Goal: Task Accomplishment & Management: Complete application form

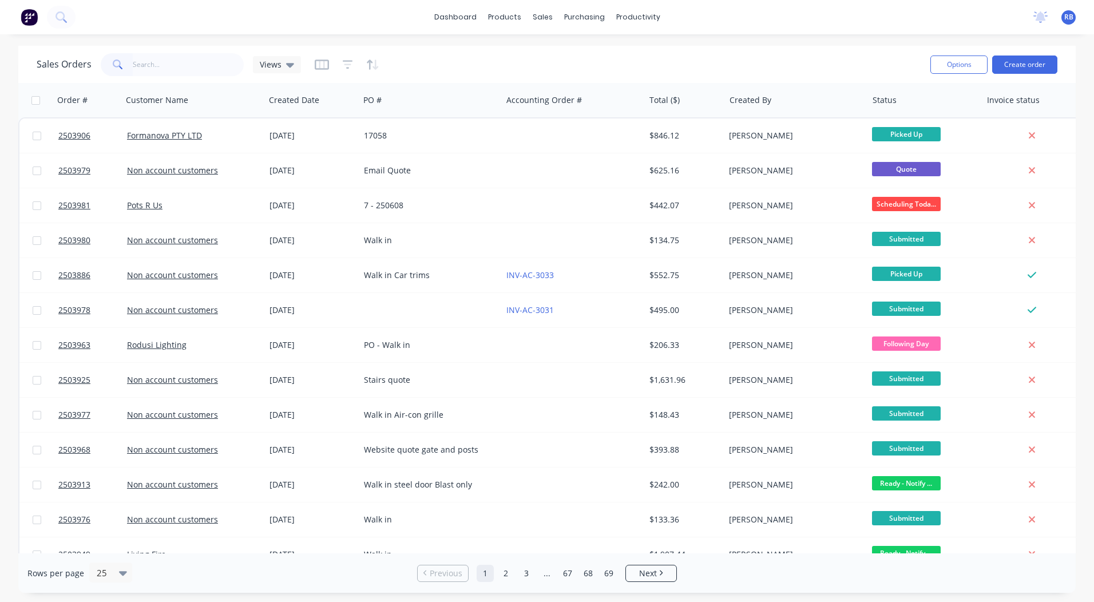
click at [1020, 54] on div "Options Create order" at bounding box center [992, 64] width 132 height 28
click at [1018, 66] on button "Create order" at bounding box center [1024, 65] width 65 height 18
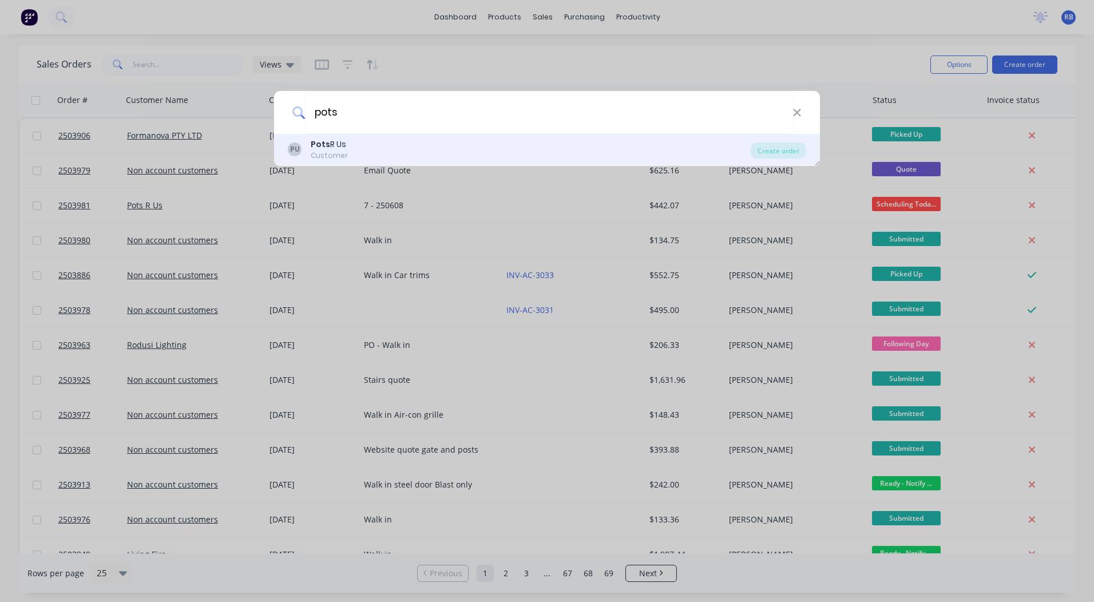
type input "pots"
click at [382, 140] on div "PU Pots R Us Customer" at bounding box center [519, 150] width 463 height 22
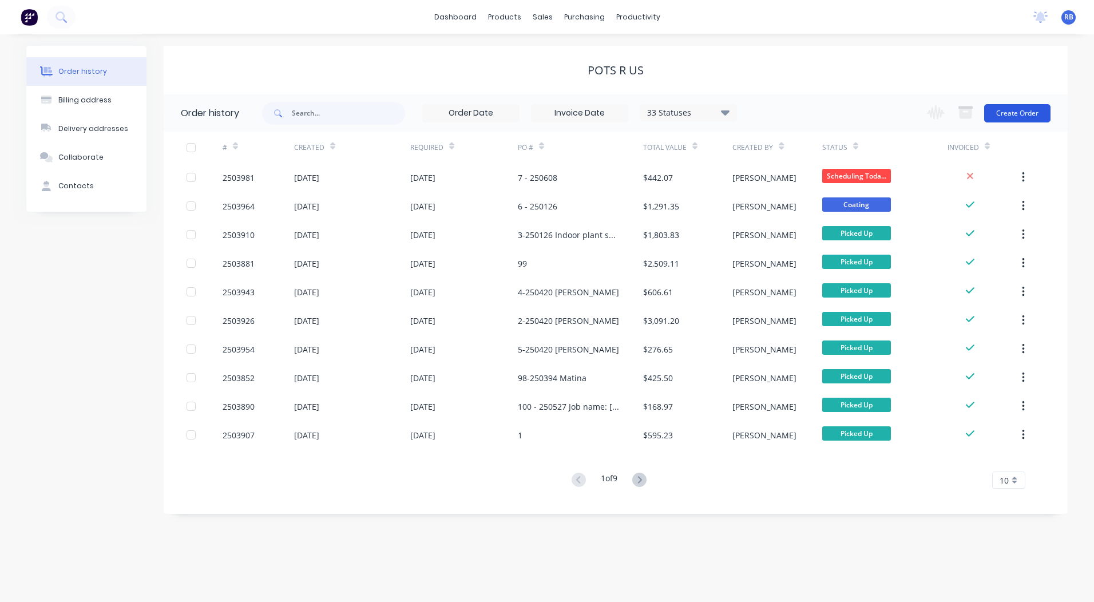
click at [1017, 113] on button "Create Order" at bounding box center [1017, 113] width 66 height 18
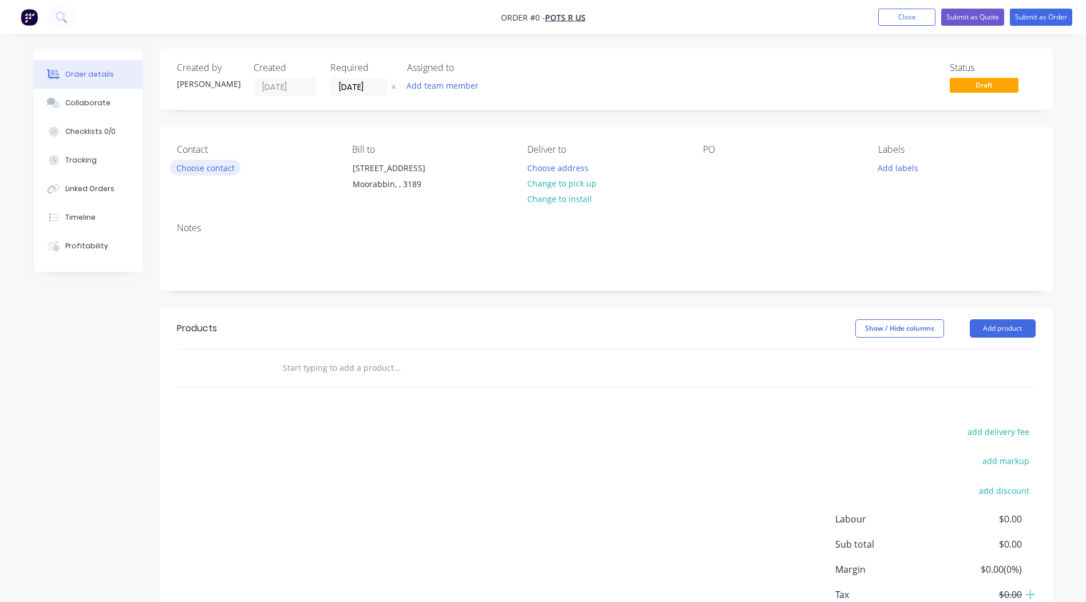
click at [195, 168] on button "Choose contact" at bounding box center [205, 167] width 70 height 15
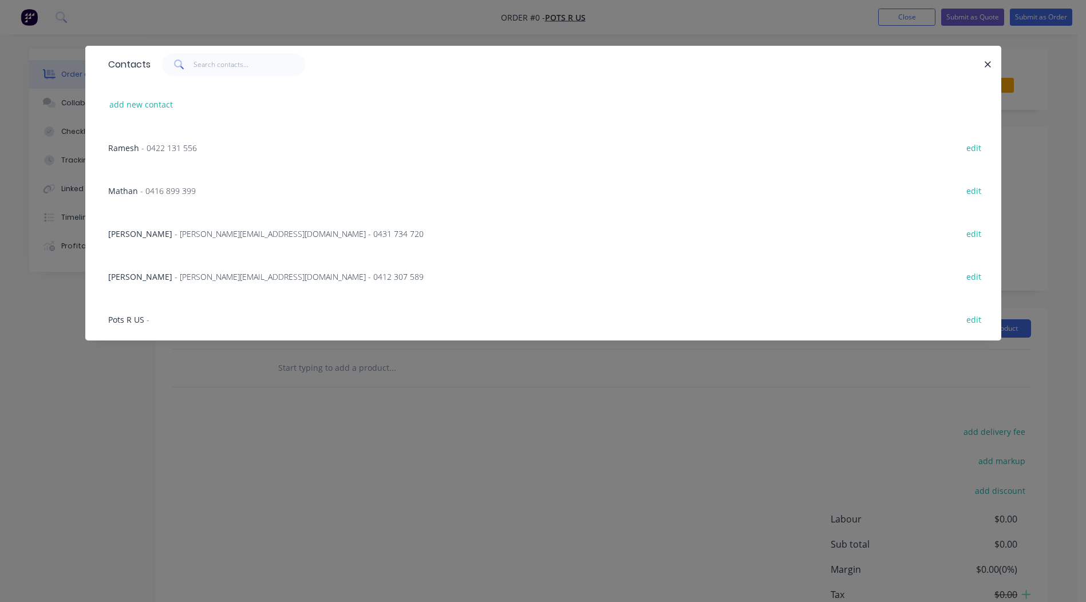
click at [146, 151] on span "- 0422 131 556" at bounding box center [169, 148] width 56 height 11
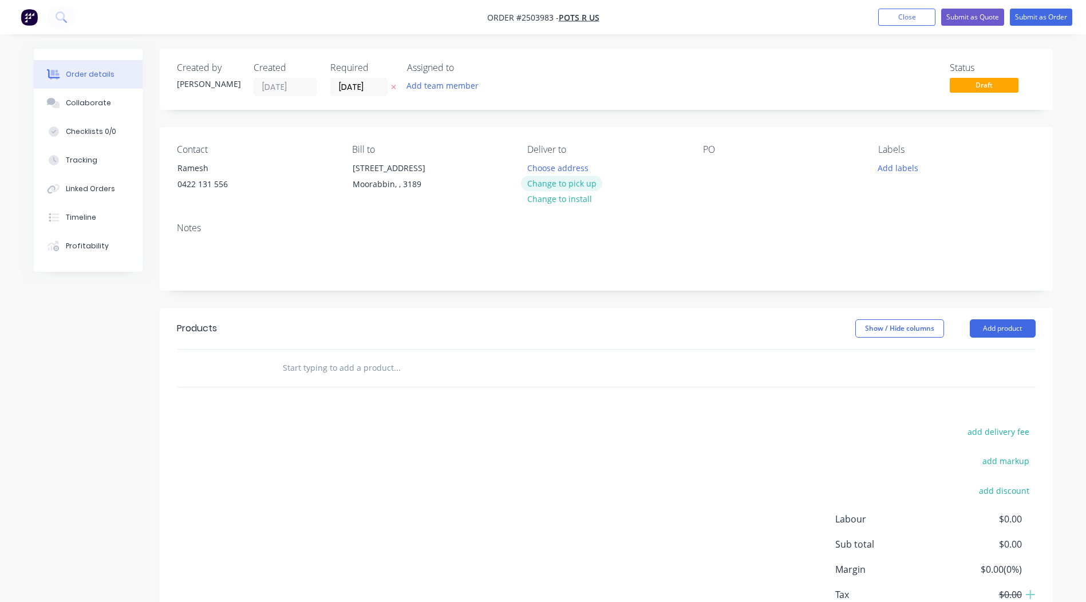
click at [573, 181] on button "Change to pick up" at bounding box center [561, 183] width 81 height 15
click at [715, 164] on div at bounding box center [712, 168] width 18 height 17
click at [995, 331] on button "Add product" at bounding box center [1003, 328] width 66 height 18
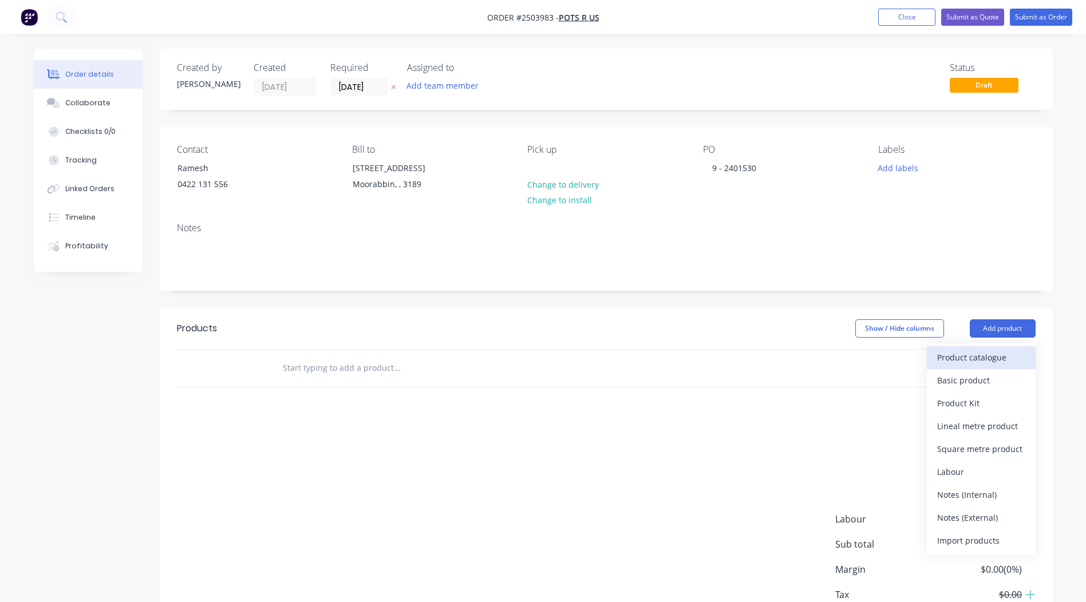
click at [983, 347] on button "Product catalogue" at bounding box center [981, 357] width 109 height 23
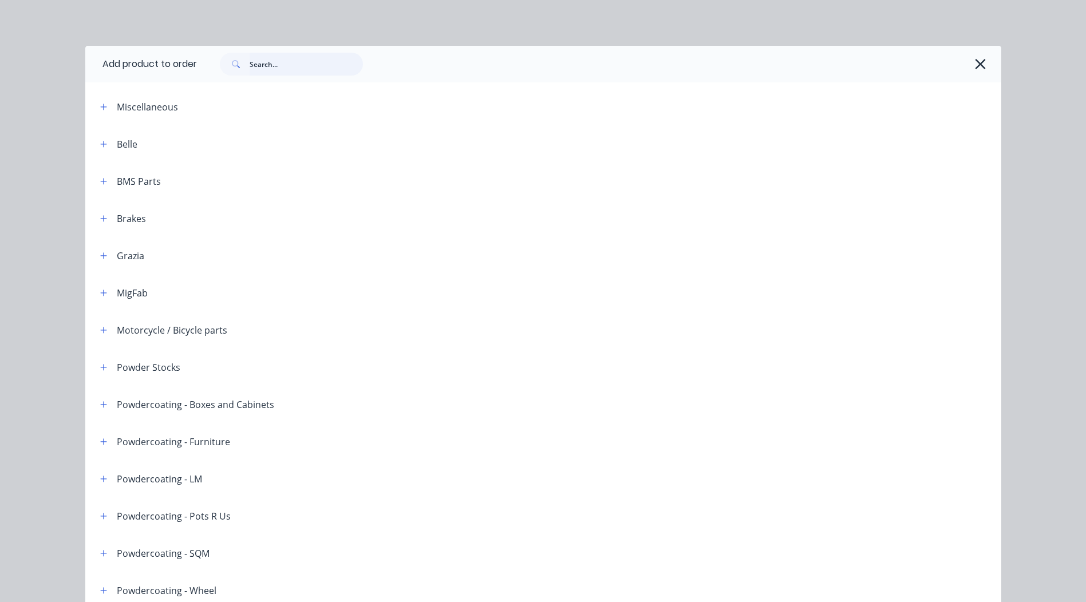
click at [301, 69] on input "text" at bounding box center [306, 64] width 113 height 23
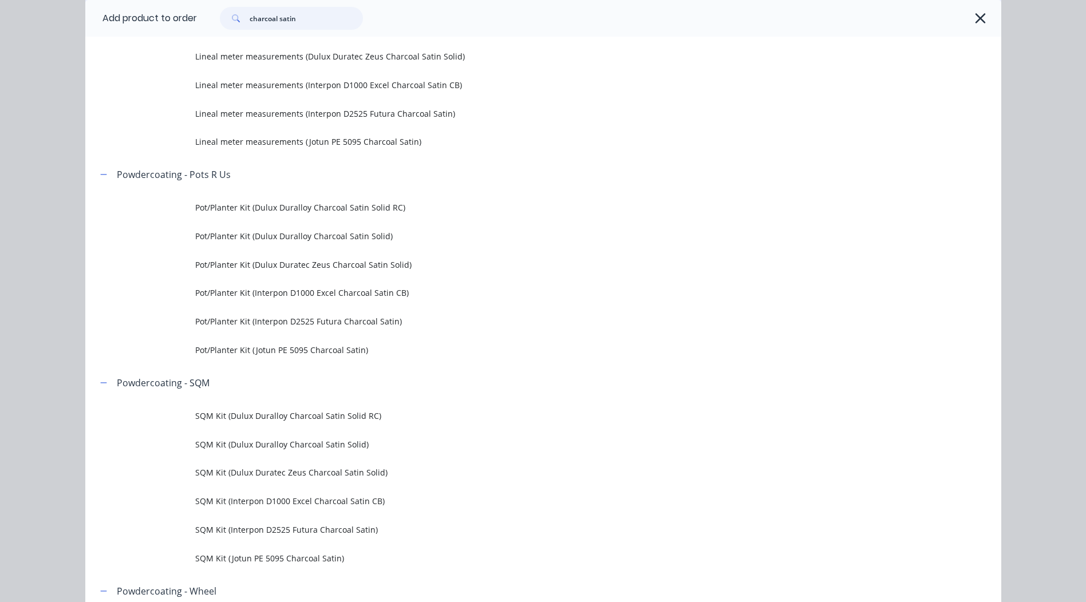
scroll to position [744, 0]
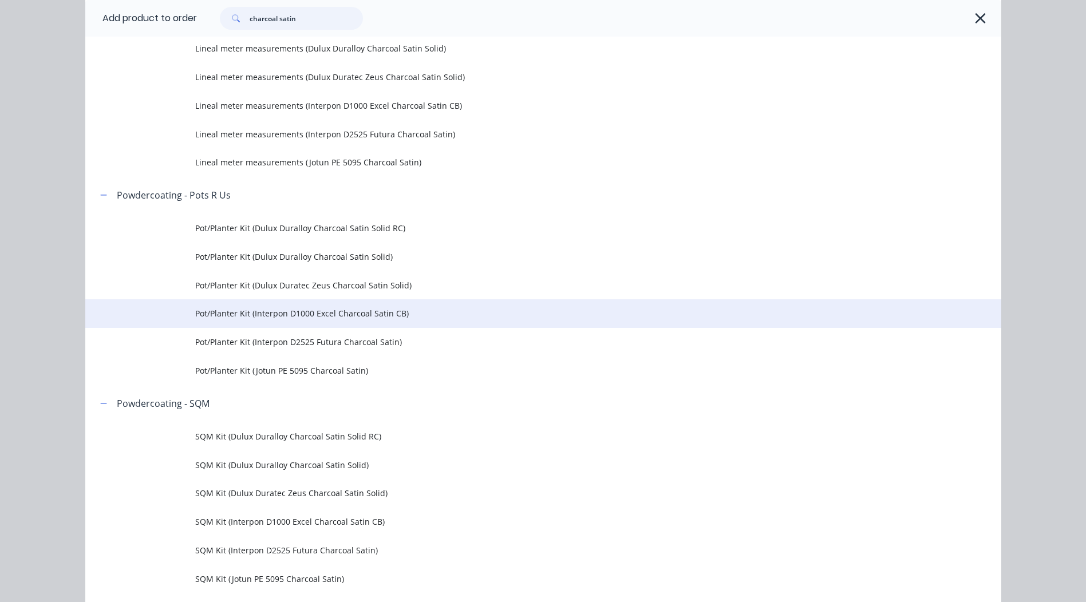
type input "charcoal satin"
click at [399, 322] on td "Pot/Planter Kit (Interpon D1000 Excel Charcoal Satin CB)" at bounding box center [598, 313] width 806 height 29
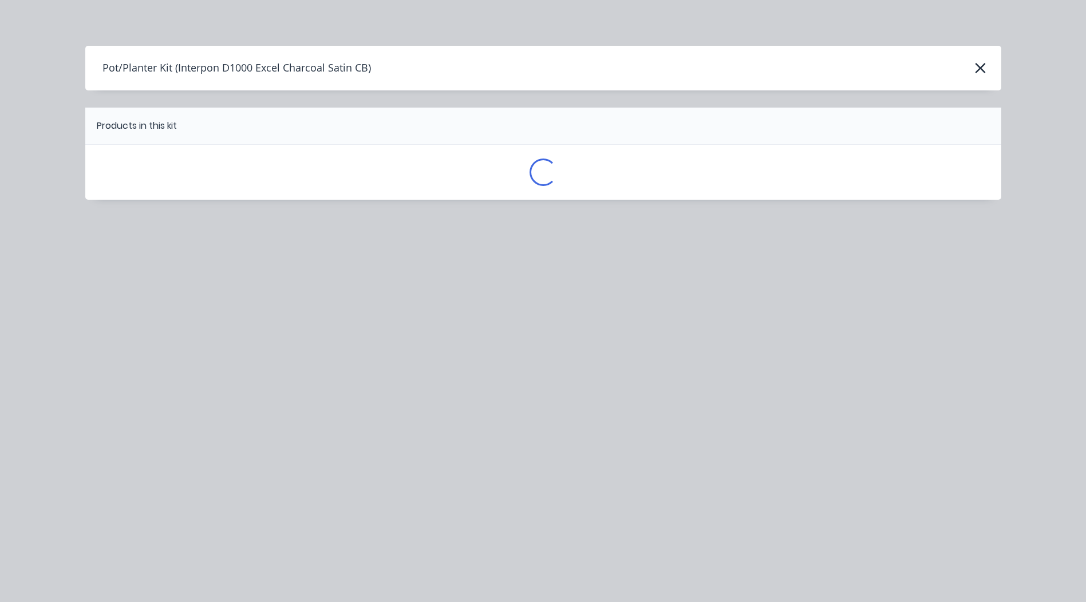
scroll to position [0, 0]
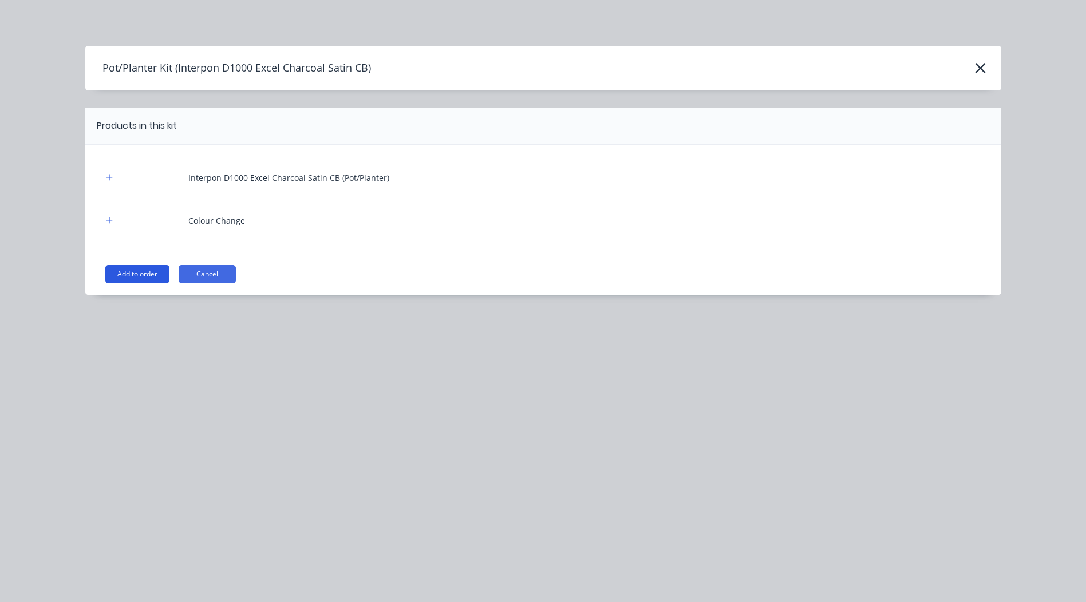
click at [145, 270] on button "Add to order" at bounding box center [137, 274] width 64 height 18
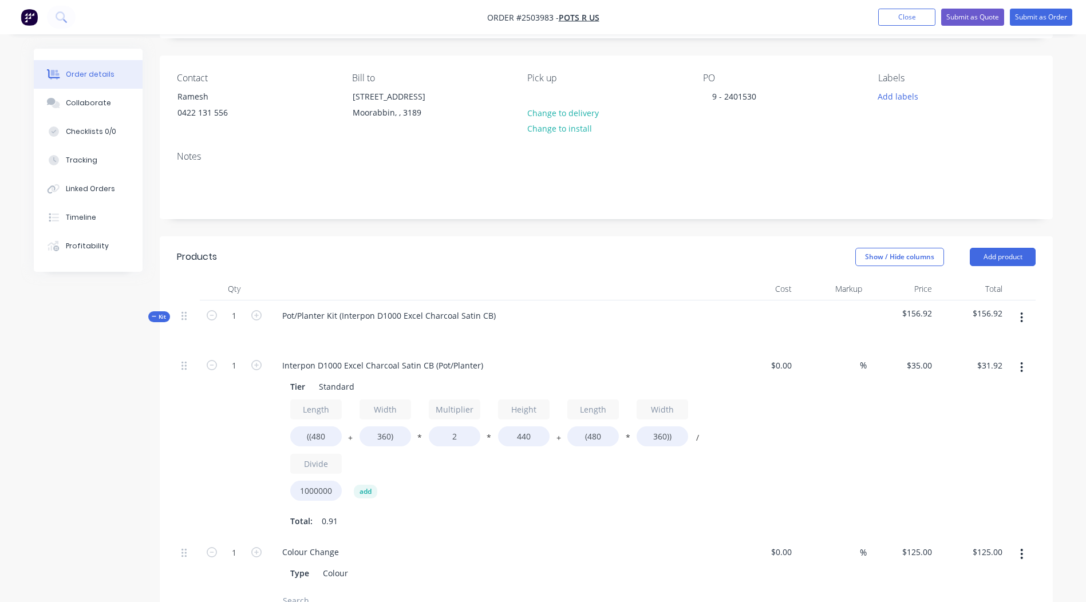
scroll to position [172, 0]
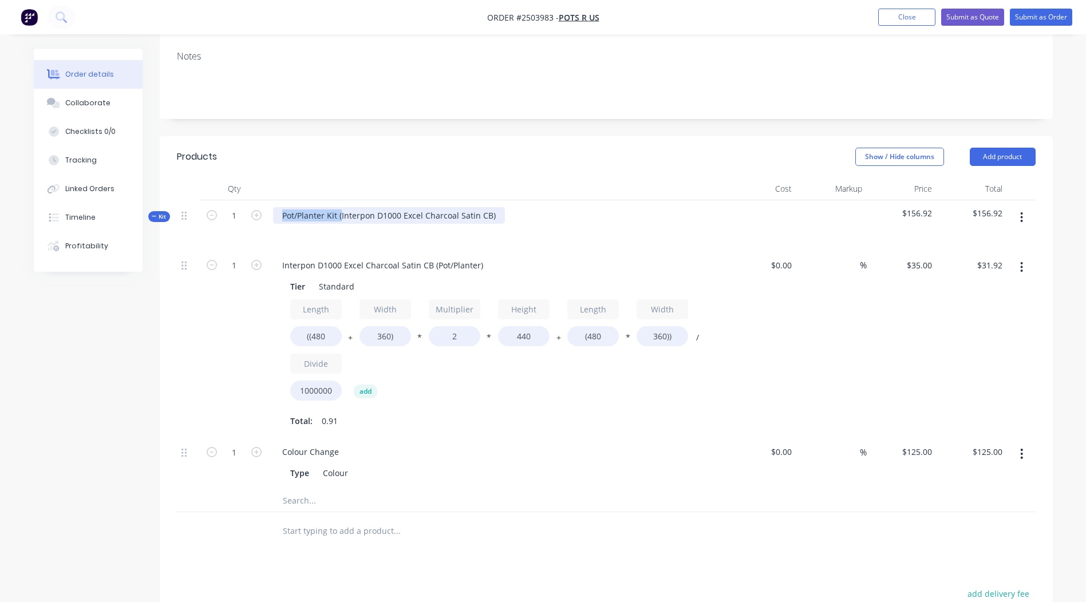
drag, startPoint x: 340, startPoint y: 215, endPoint x: 92, endPoint y: 264, distance: 253.4
click at [92, 264] on div "Order details Collaborate Checklists 0/0 Tracking Linked Orders Timeline Profit…" at bounding box center [543, 359] width 1042 height 964
click at [436, 216] on div "Interpon D1000 Excel Charcoal Satin CB)" at bounding box center [359, 215] width 172 height 17
click at [501, 223] on div "Interpon D1000 Excel Charcoal Satin CB" at bounding box center [497, 225] width 458 height 50
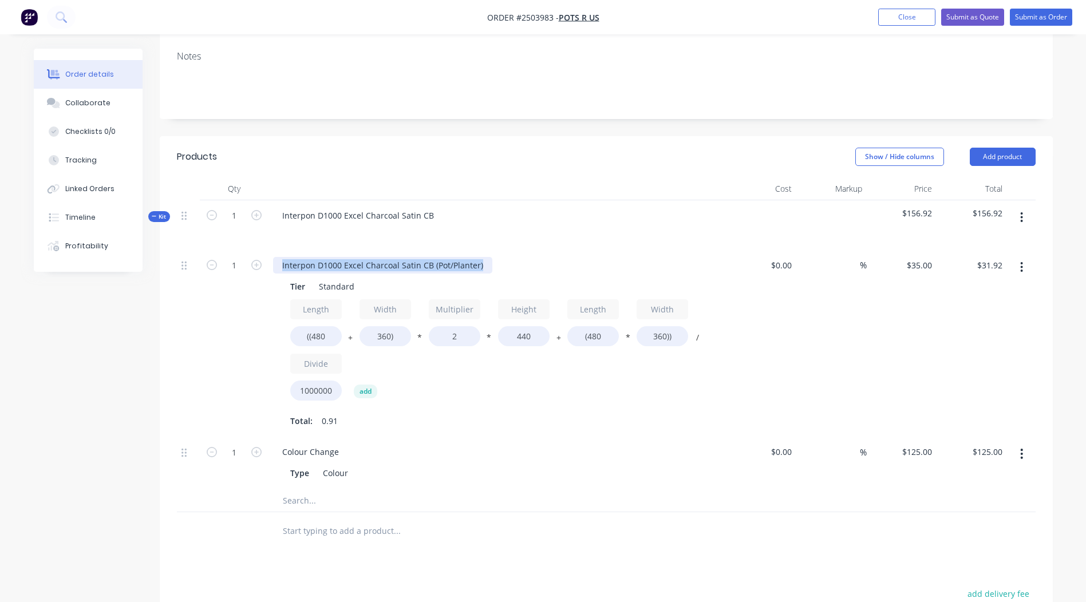
drag, startPoint x: 479, startPoint y: 267, endPoint x: 0, endPoint y: 326, distance: 482.7
click at [0, 326] on html "Order #2503983 - Pots R Us Add product Close Submit as Quote Submit as Order Or…" at bounding box center [543, 334] width 1086 height 1013
click at [330, 342] on input "((480" at bounding box center [316, 336] width 52 height 20
type input "((2000"
type input "$78.74"
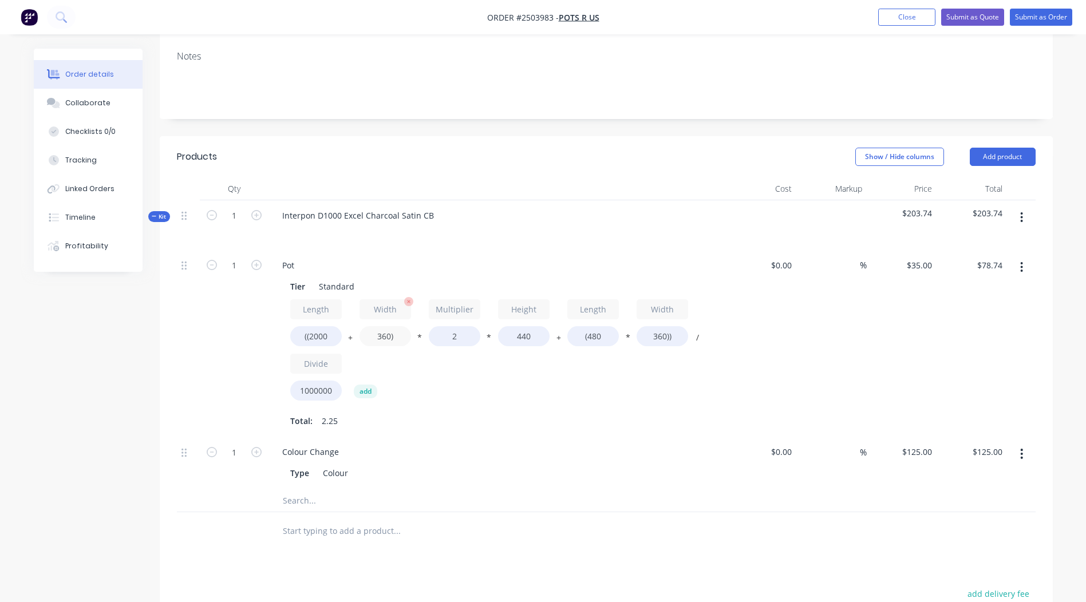
click at [386, 338] on input "360)" at bounding box center [385, 336] width 52 height 20
type input "700)"
drag, startPoint x: 536, startPoint y: 341, endPoint x: 396, endPoint y: 345, distance: 140.9
click at [404, 344] on div "Length ((2000 + Width 700) * Multiplier 2 * Height 440 + Length (480 * Width 36…" at bounding box center [497, 352] width 414 height 106
type input "$89.21"
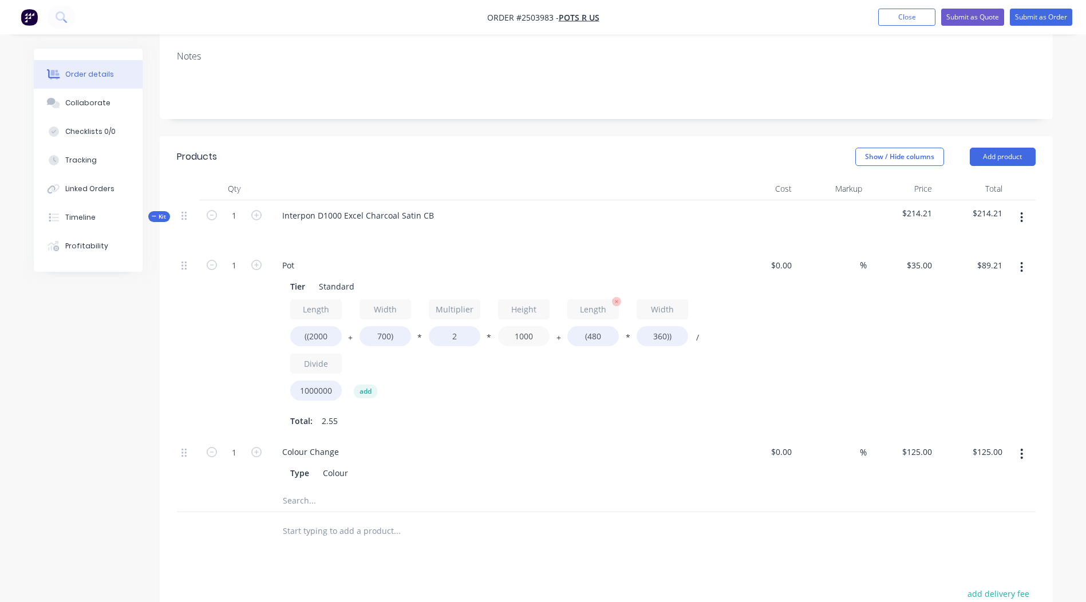
type input "1000"
type input "$195.05"
click at [607, 337] on input "(480" at bounding box center [593, 336] width 52 height 20
type input "(2000"
type input "$214.20"
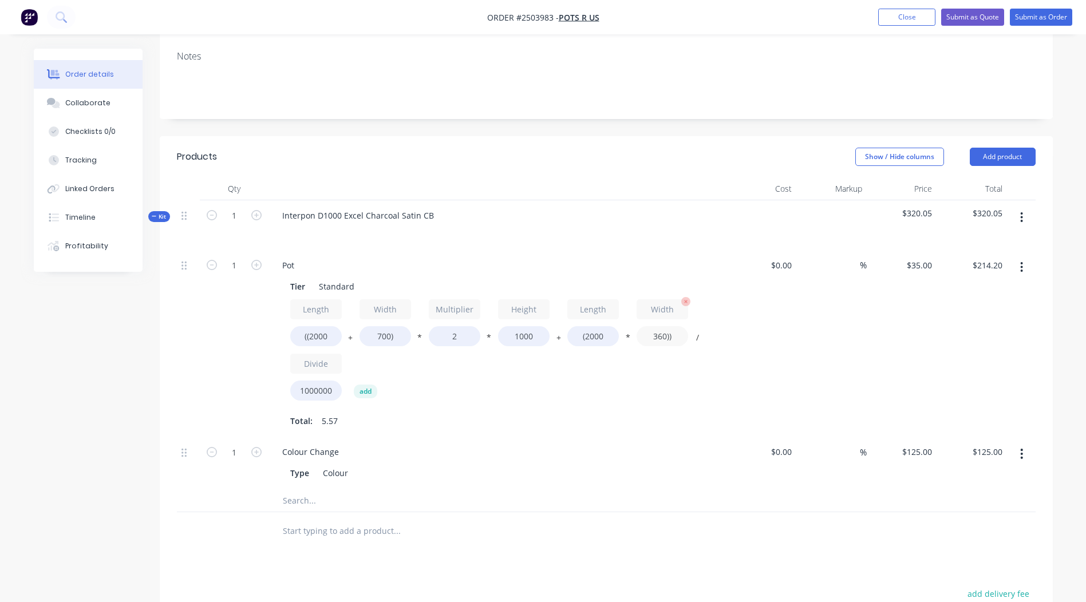
click at [663, 339] on input "360))" at bounding box center [662, 336] width 52 height 20
type input "700))"
type input "$238.00"
click at [594, 420] on div "Total: 6.12" at bounding box center [497, 420] width 414 height 17
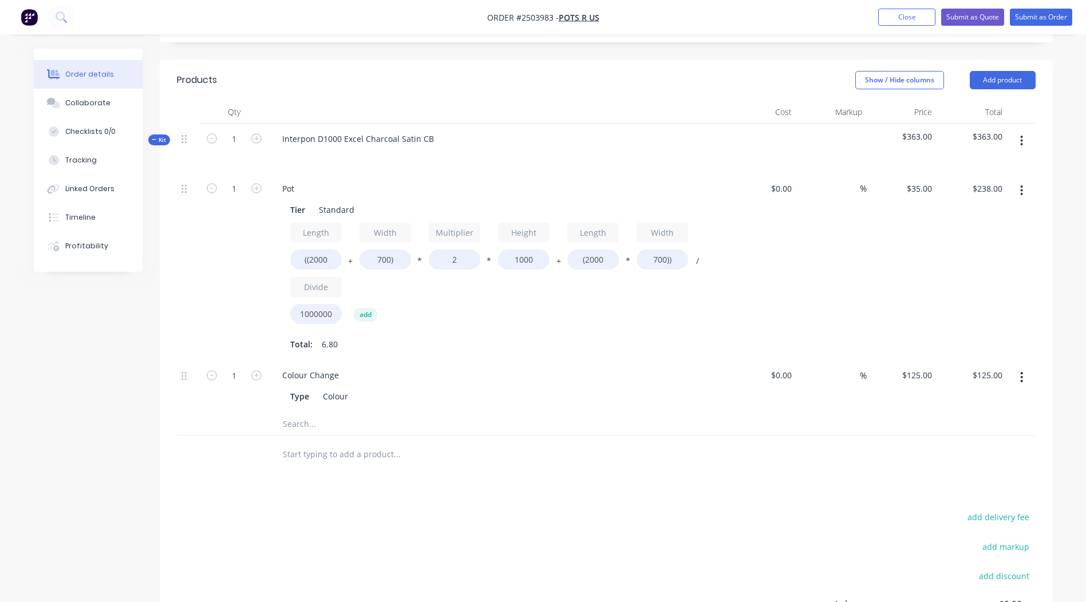
scroll to position [242, 0]
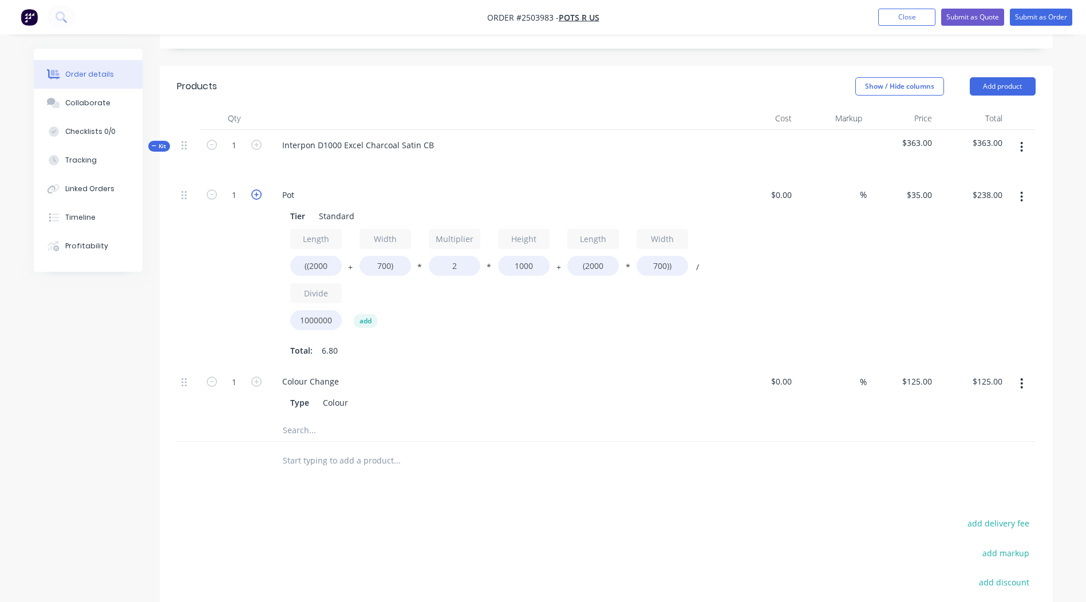
click at [258, 193] on icon "button" at bounding box center [256, 194] width 10 height 10
type input "2"
type input "$476.00"
click at [258, 193] on icon "button" at bounding box center [256, 194] width 10 height 10
type input "3"
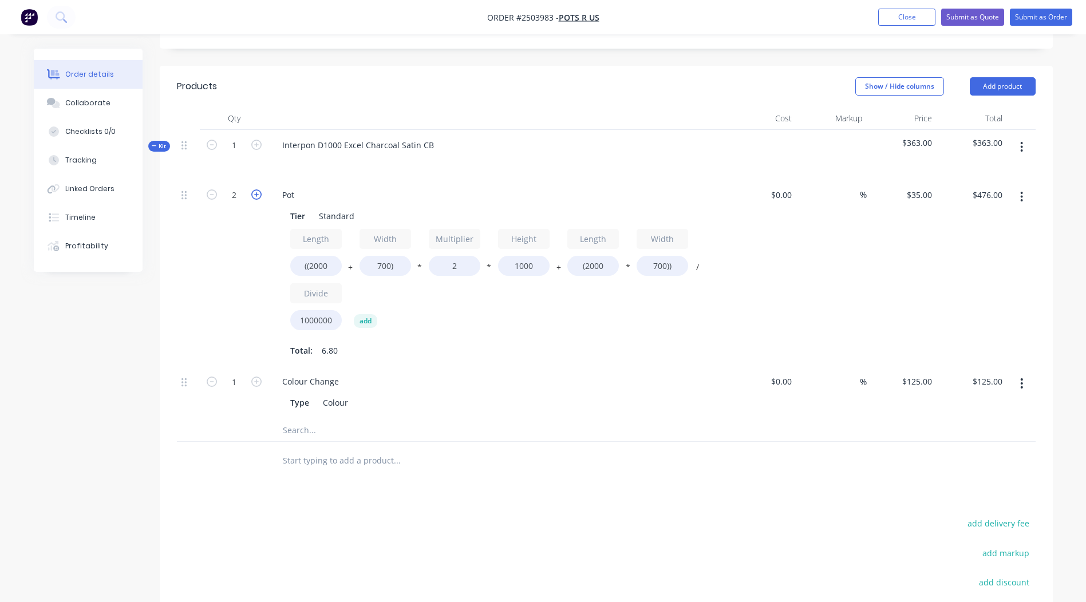
type input "$714.00"
click at [258, 193] on icon "button" at bounding box center [256, 194] width 10 height 10
type input "4"
type input "$952.00"
click at [1025, 145] on button "button" at bounding box center [1021, 147] width 27 height 21
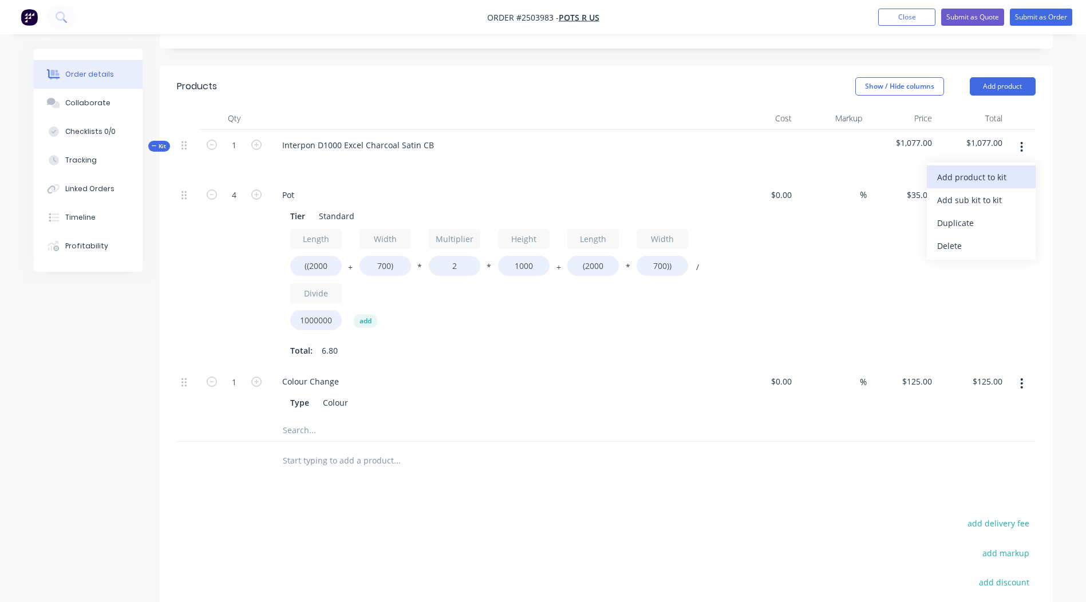
click at [1003, 176] on div "Add product to kit" at bounding box center [981, 177] width 88 height 17
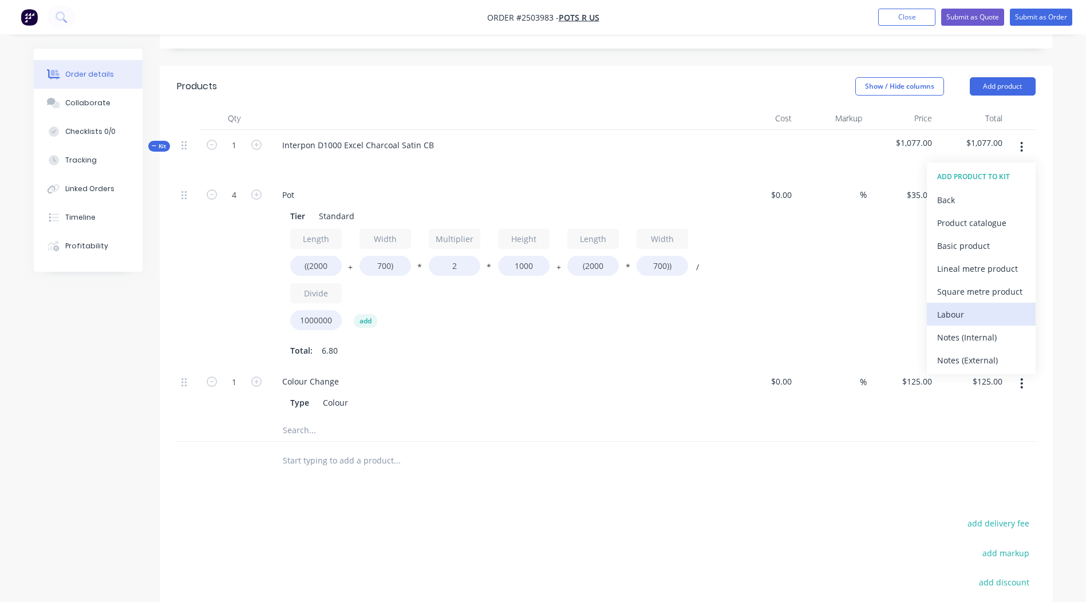
click at [980, 311] on div "Labour" at bounding box center [981, 314] width 88 height 17
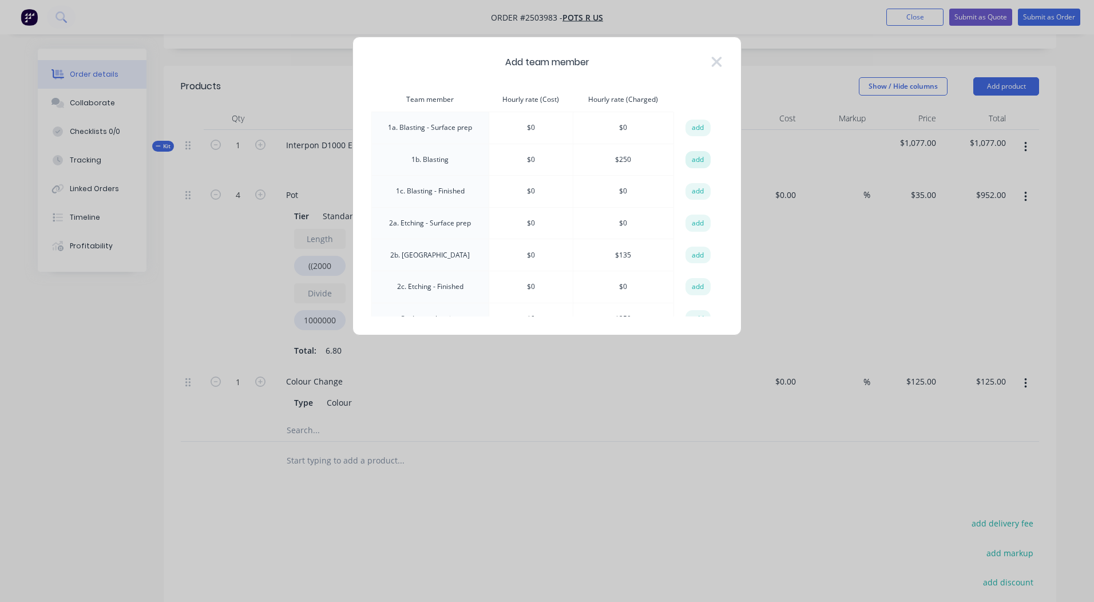
click at [691, 160] on button "add" at bounding box center [698, 159] width 25 height 17
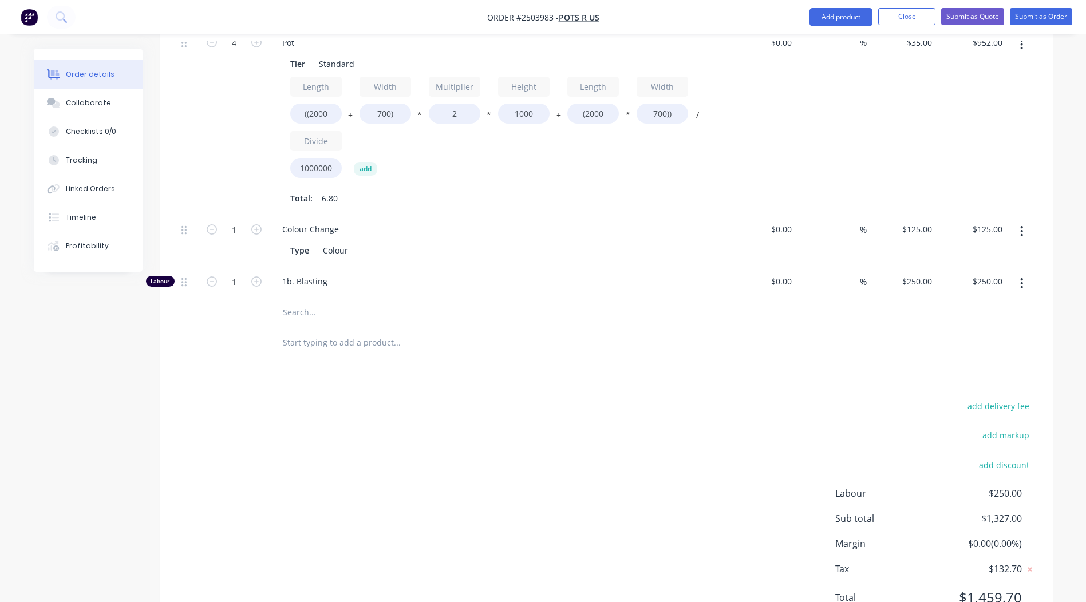
scroll to position [446, 0]
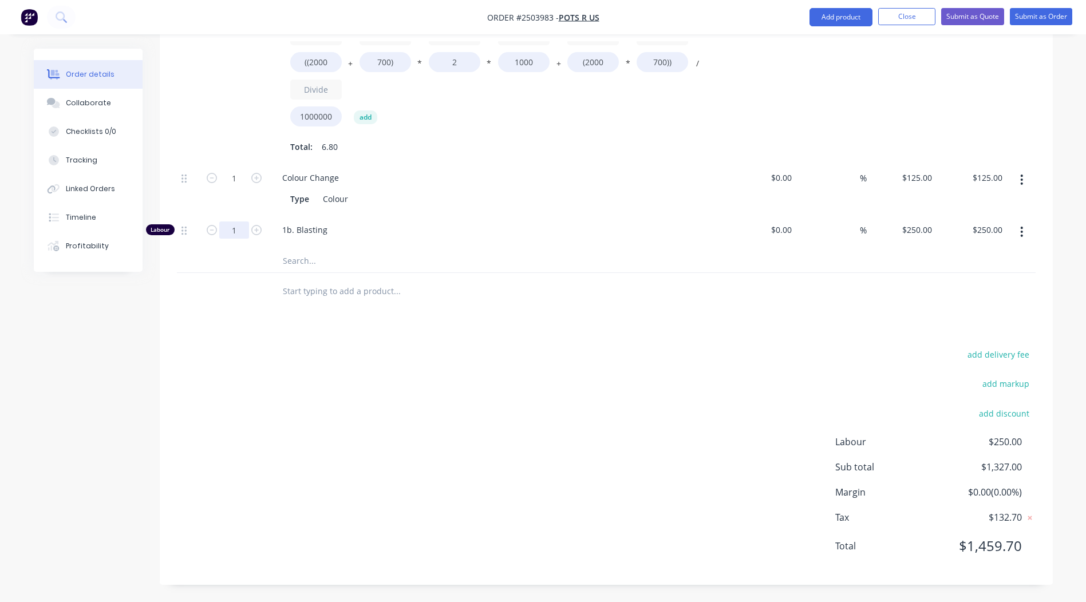
type input "0.5"
type input "$125.00"
click at [450, 387] on div "add delivery fee add markup add discount Labour $250.00 Sub total $1,327.00 Mar…" at bounding box center [606, 457] width 859 height 221
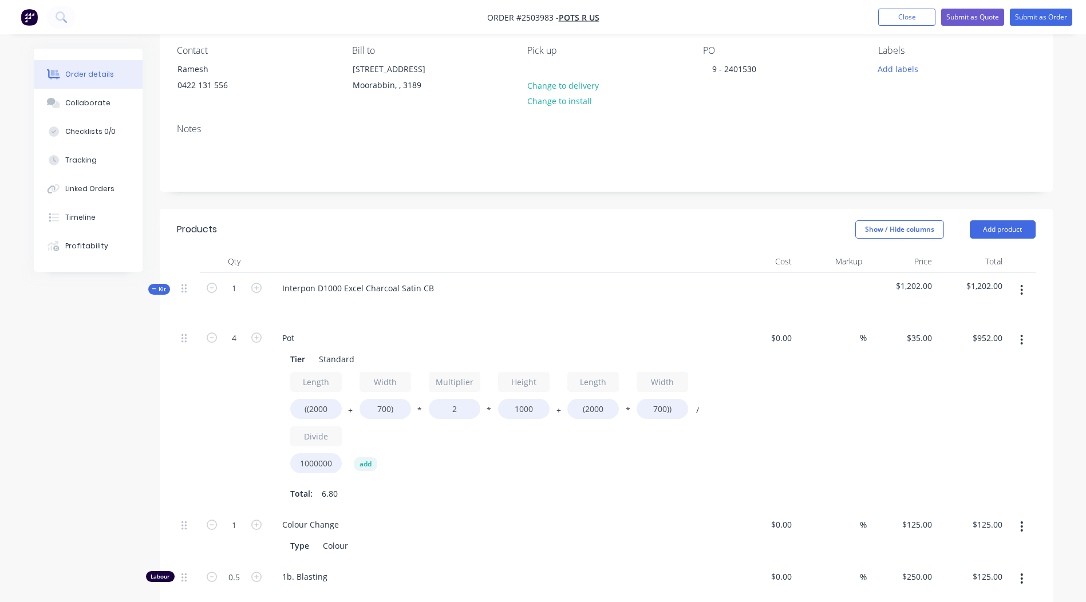
scroll to position [0, 0]
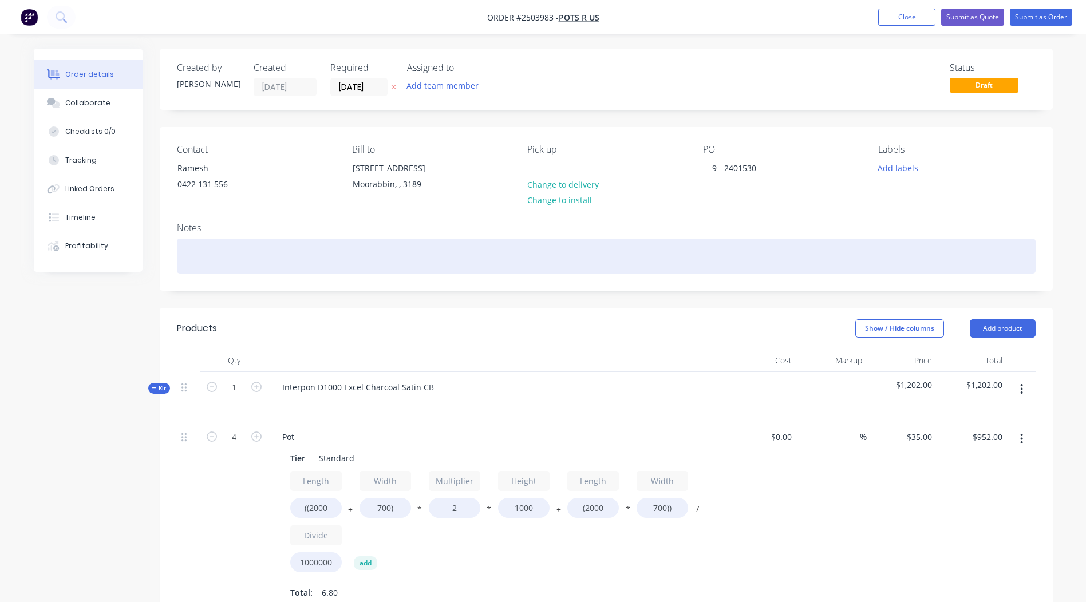
click at [197, 250] on div at bounding box center [606, 256] width 859 height 35
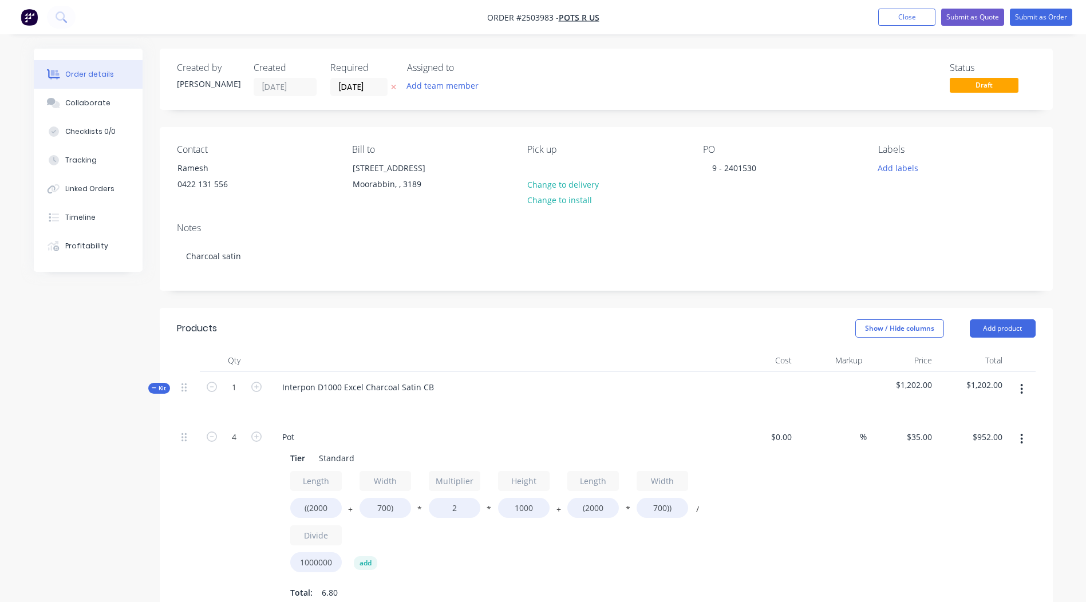
click at [865, 183] on div "Contact Ramesh [PHONE_NUMBER] Bill to [STREET_ADDRESS] Pick up Change to delive…" at bounding box center [606, 170] width 893 height 86
click at [934, 173] on div "Add labels" at bounding box center [956, 167] width 157 height 15
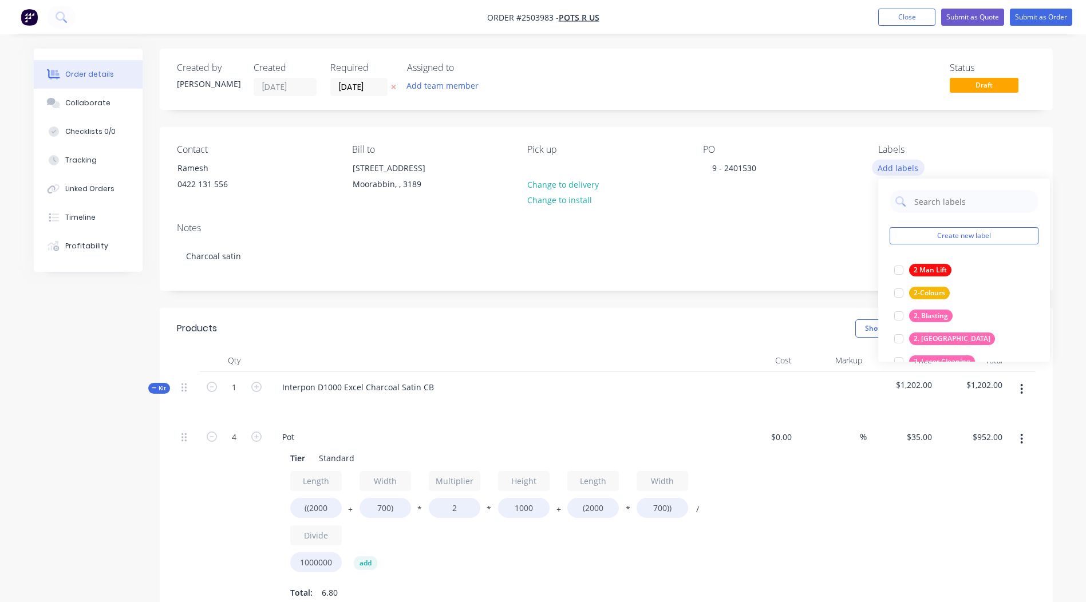
click at [909, 169] on button "Add labels" at bounding box center [898, 167] width 53 height 15
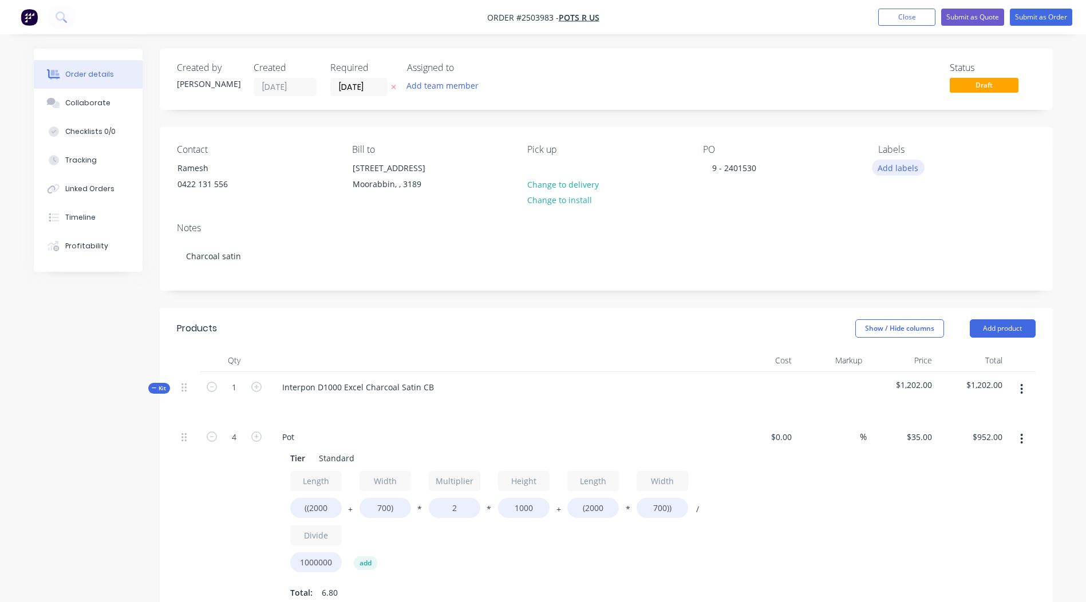
click at [909, 169] on button "Add labels" at bounding box center [898, 167] width 53 height 15
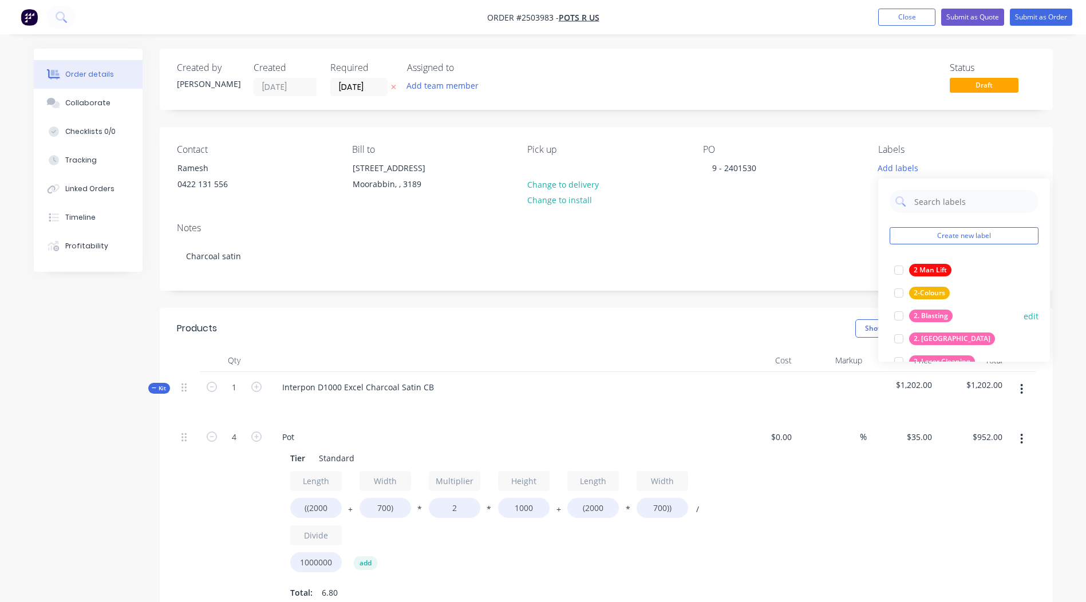
click at [956, 315] on button "2. Blasting" at bounding box center [923, 316] width 68 height 16
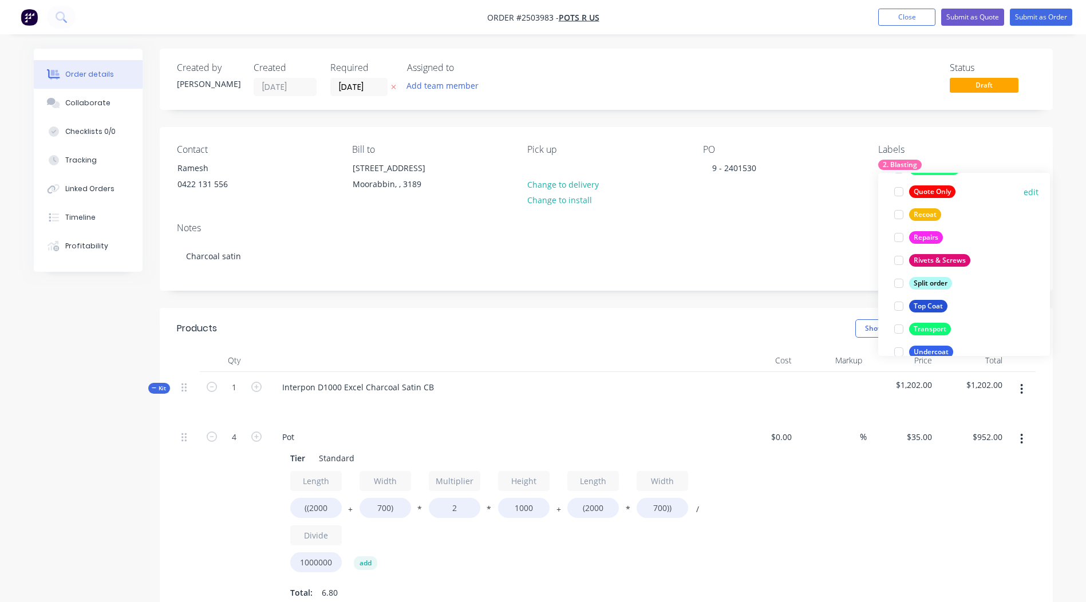
scroll to position [824, 0]
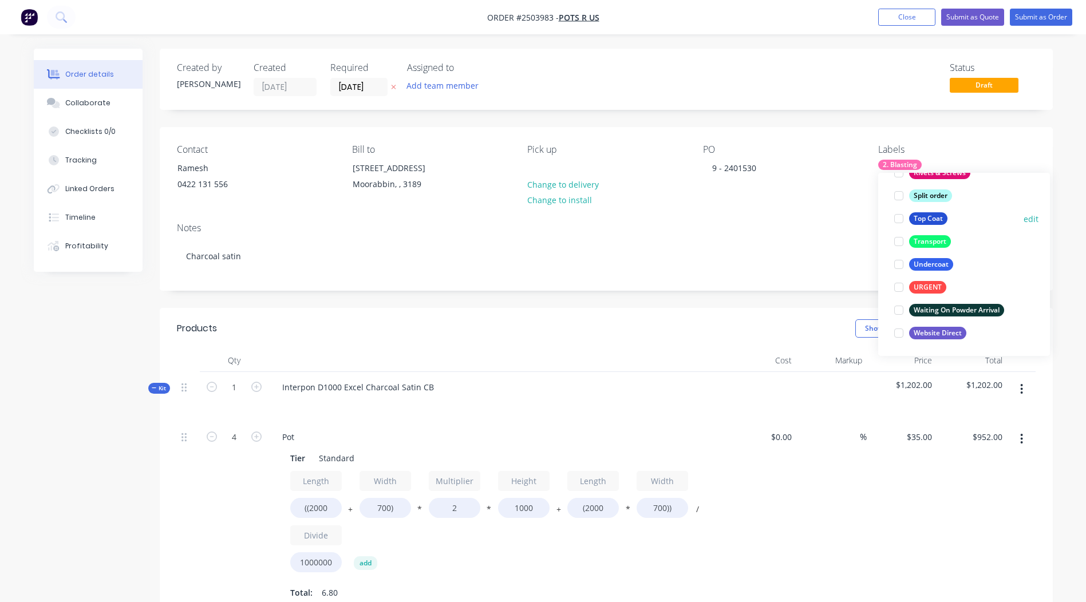
click at [931, 214] on div "Top Coat" at bounding box center [928, 218] width 38 height 13
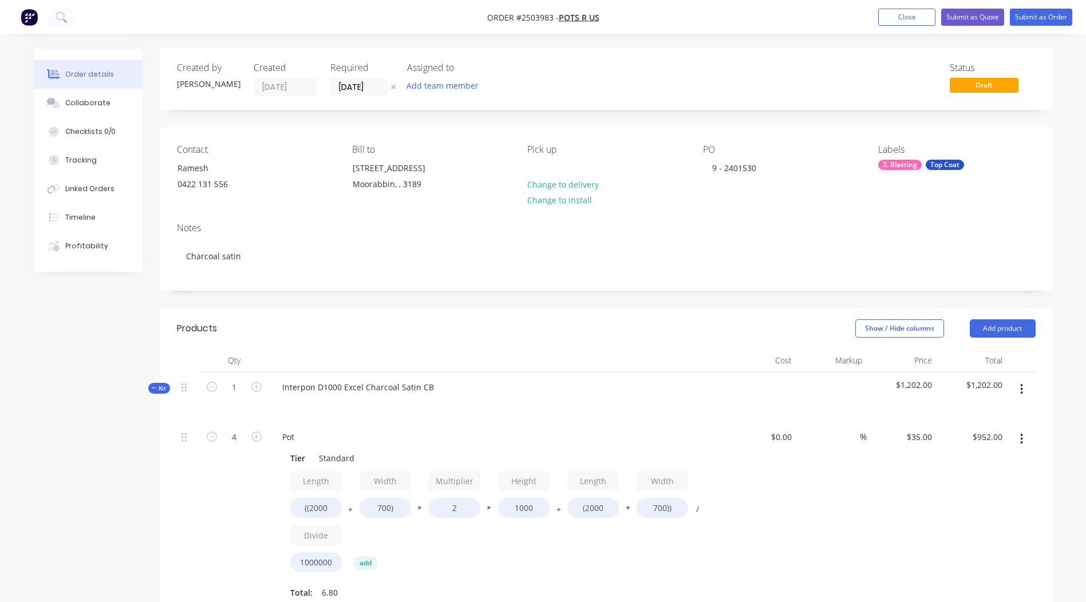
click at [1023, 121] on div "Created by [PERSON_NAME] Created [DATE] Required [DATE] Assigned to Add team me…" at bounding box center [606, 540] width 893 height 982
click at [1025, 11] on button "Submit as Order" at bounding box center [1041, 17] width 62 height 17
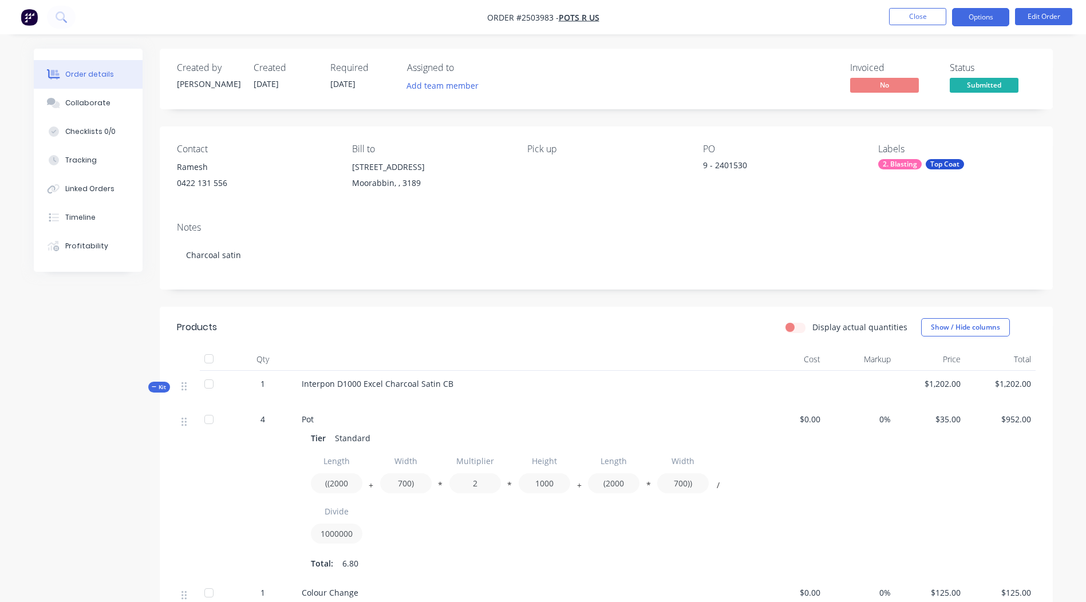
click at [987, 15] on button "Options" at bounding box center [980, 17] width 57 height 18
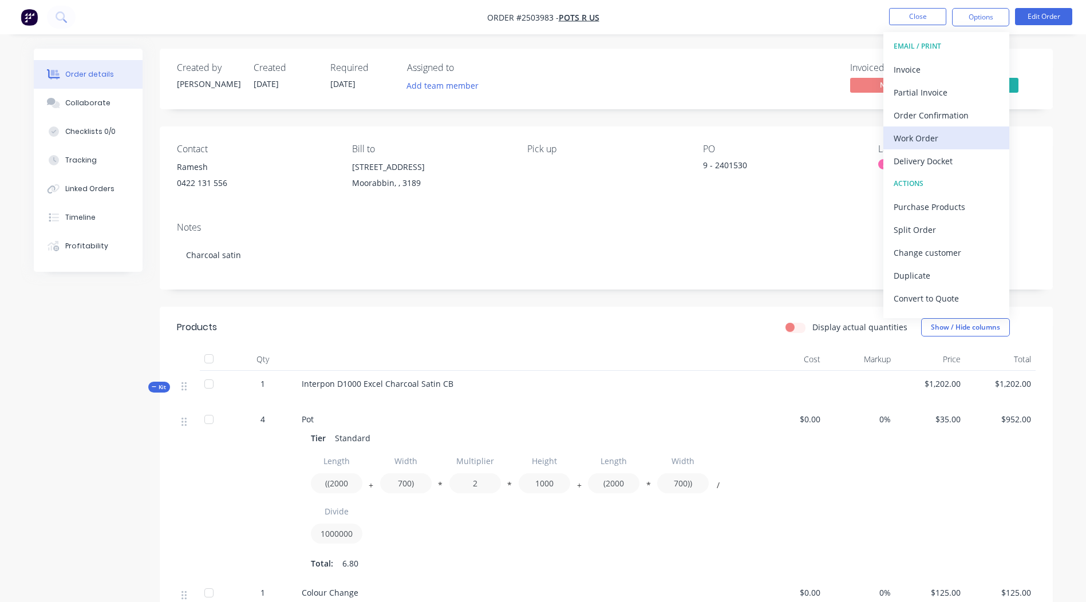
click at [939, 140] on div "Work Order" at bounding box center [945, 138] width 105 height 17
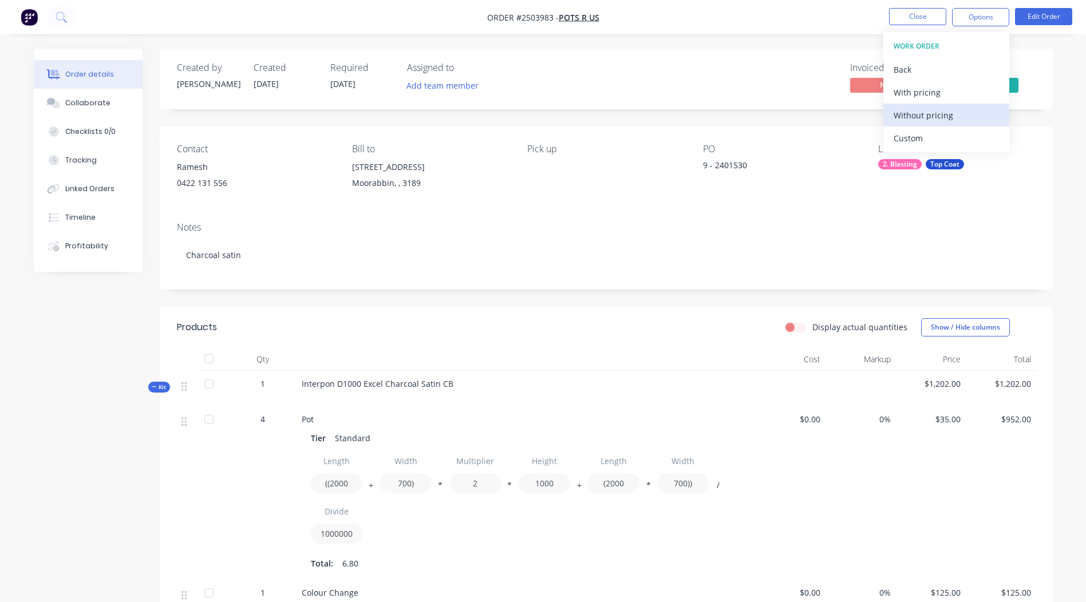
click at [935, 116] on div "Without pricing" at bounding box center [945, 115] width 105 height 17
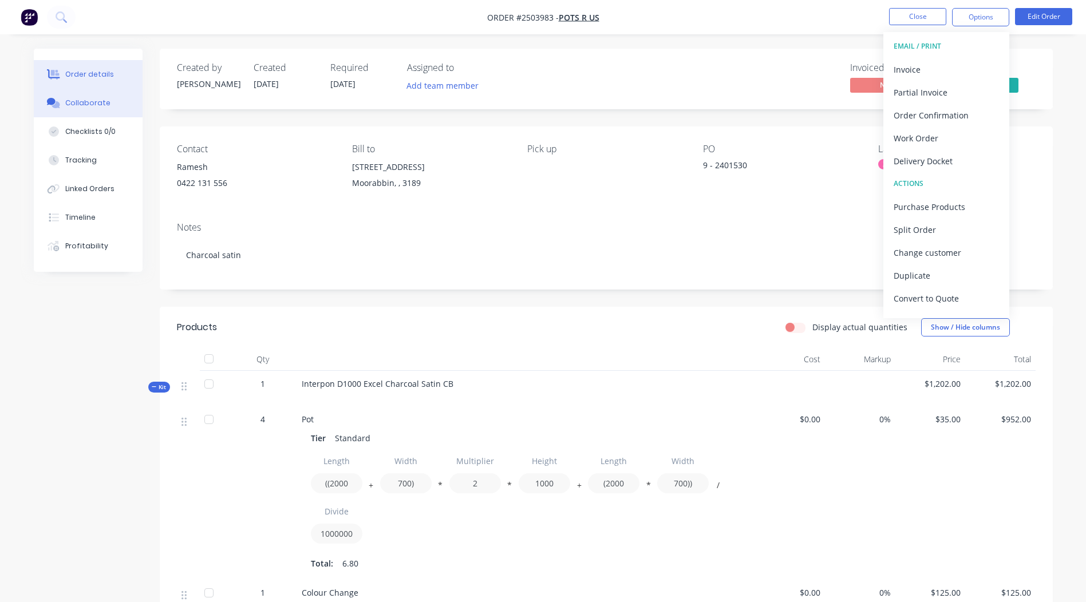
click at [98, 108] on div "Collaborate" at bounding box center [87, 103] width 45 height 10
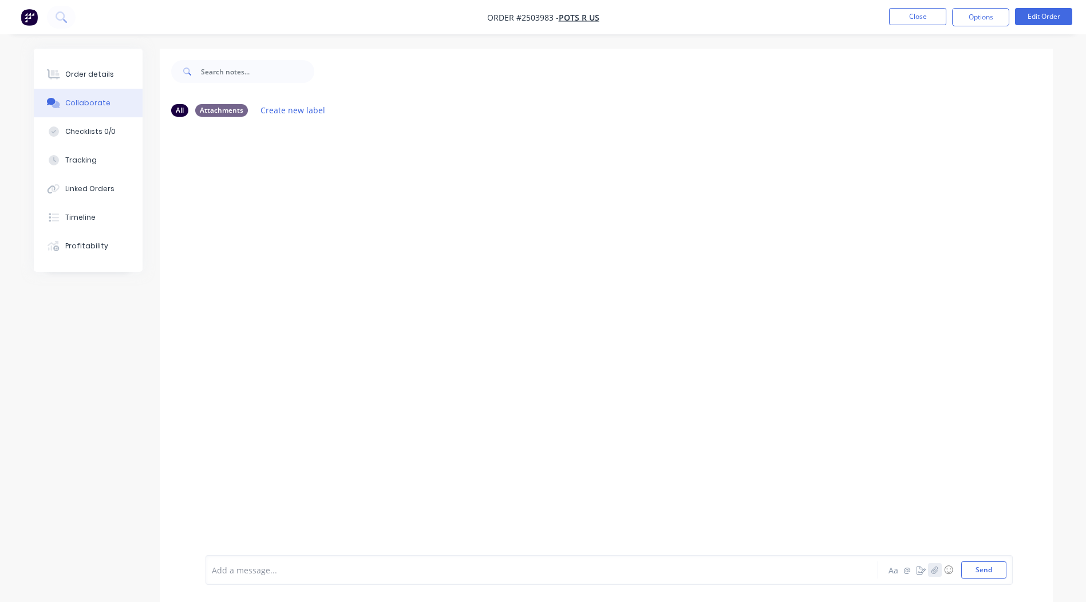
click at [940, 570] on button "button" at bounding box center [935, 570] width 14 height 14
click at [970, 574] on button "Send" at bounding box center [983, 569] width 45 height 17
click at [931, 21] on button "Close" at bounding box center [917, 16] width 57 height 17
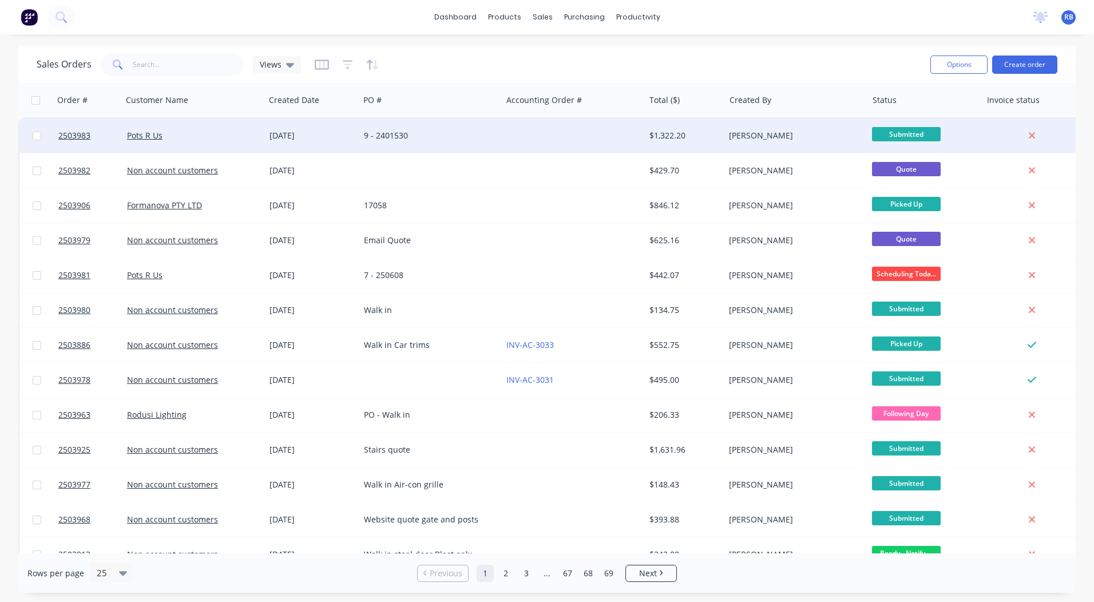
click at [234, 133] on div "Pots R Us" at bounding box center [190, 135] width 127 height 11
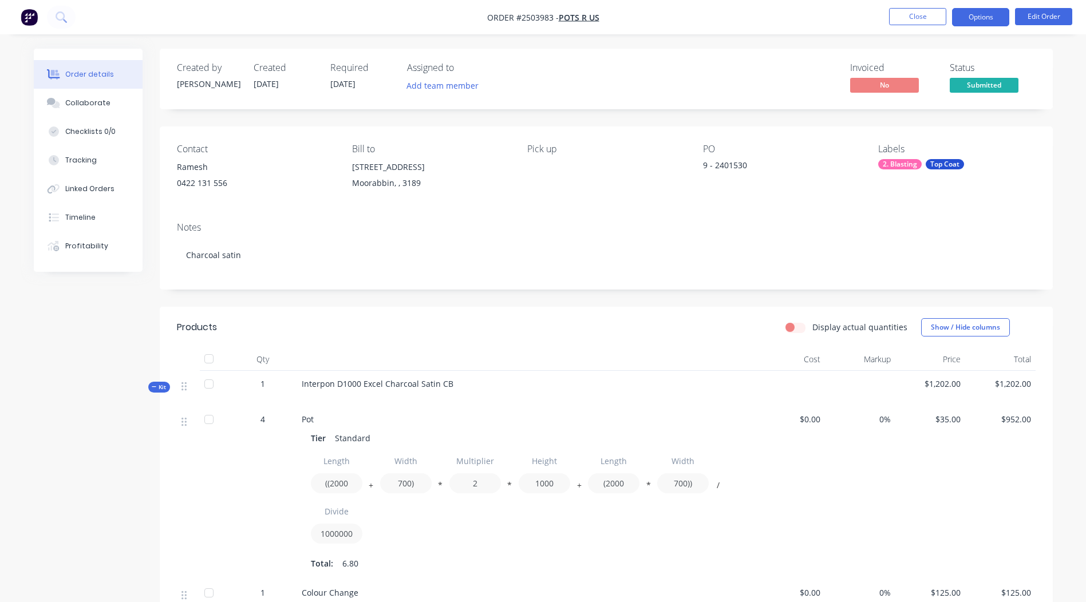
click at [989, 14] on button "Options" at bounding box center [980, 17] width 57 height 18
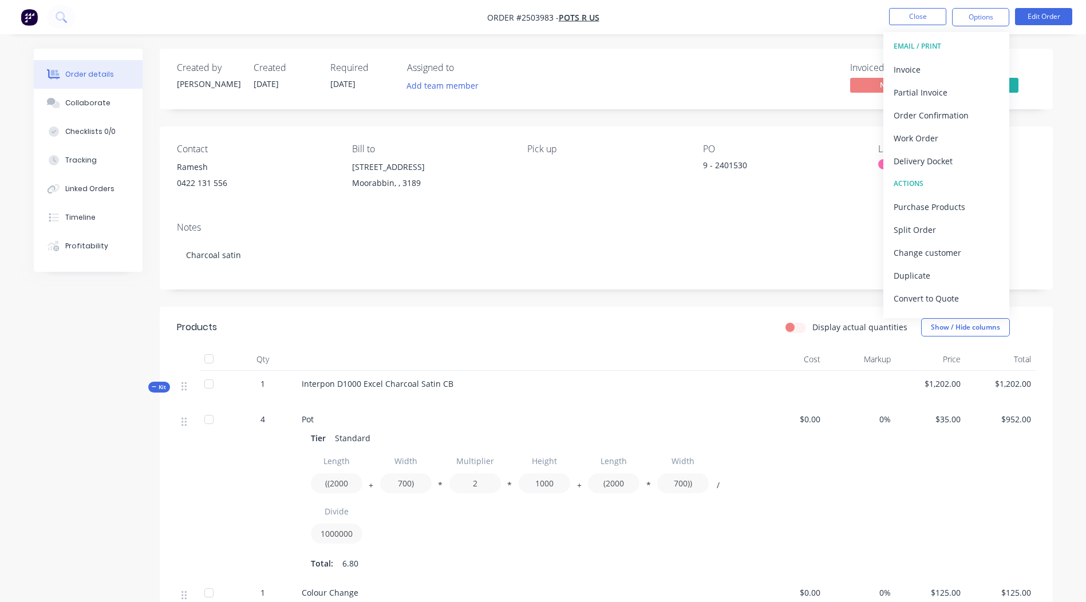
click at [786, 220] on div "Notes Charcoal satin" at bounding box center [606, 251] width 893 height 77
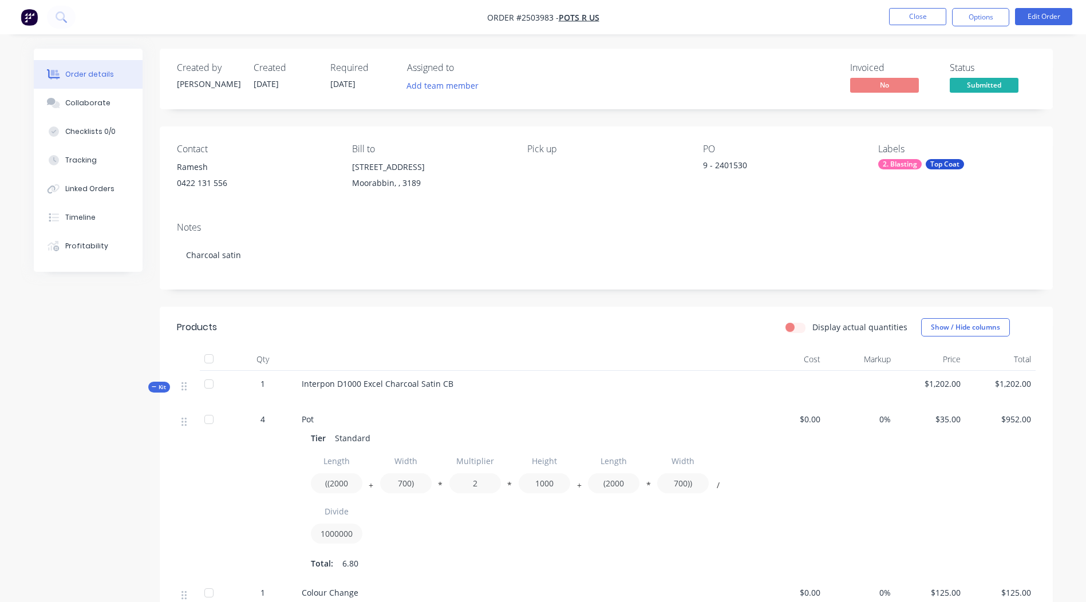
click at [909, 124] on div "Created by [PERSON_NAME] Created [DATE] Required [DATE] Assigned to Add team me…" at bounding box center [606, 446] width 893 height 795
click at [892, 22] on button "Close" at bounding box center [917, 16] width 57 height 17
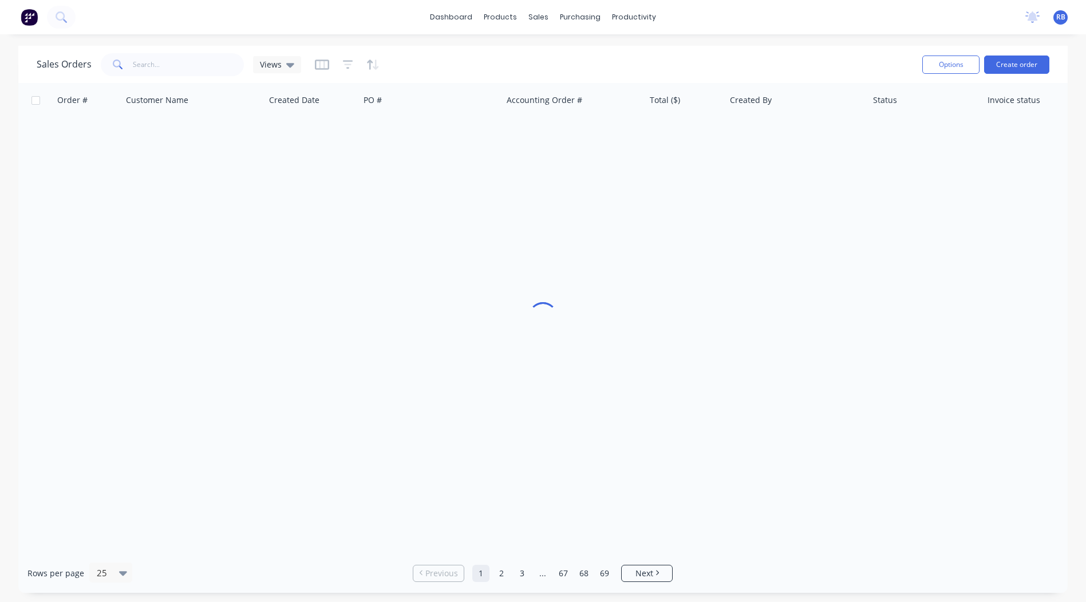
click at [897, 19] on div "dashboard products sales purchasing productivity dashboard products Product Cat…" at bounding box center [543, 17] width 1086 height 34
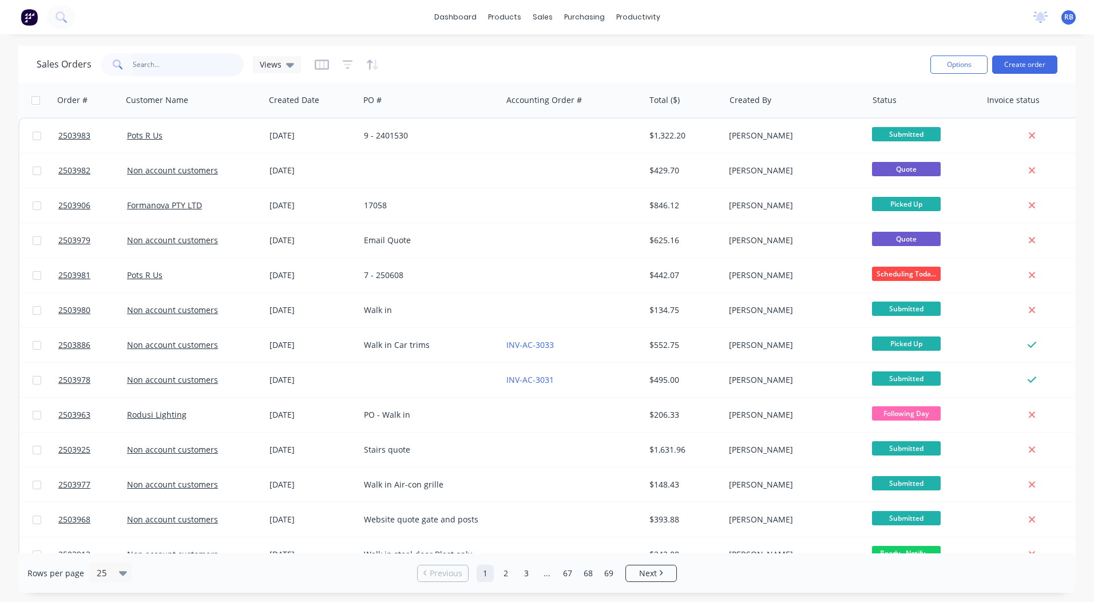
click at [189, 57] on input "text" at bounding box center [189, 64] width 112 height 23
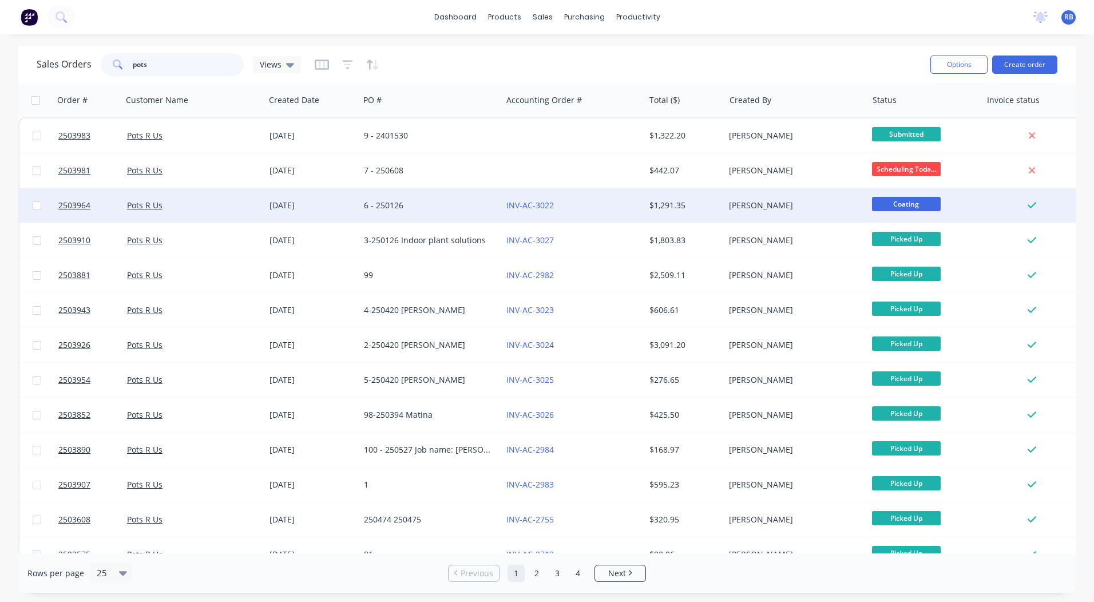
type input "pots"
click at [673, 202] on div "$1,291.35" at bounding box center [683, 205] width 67 height 11
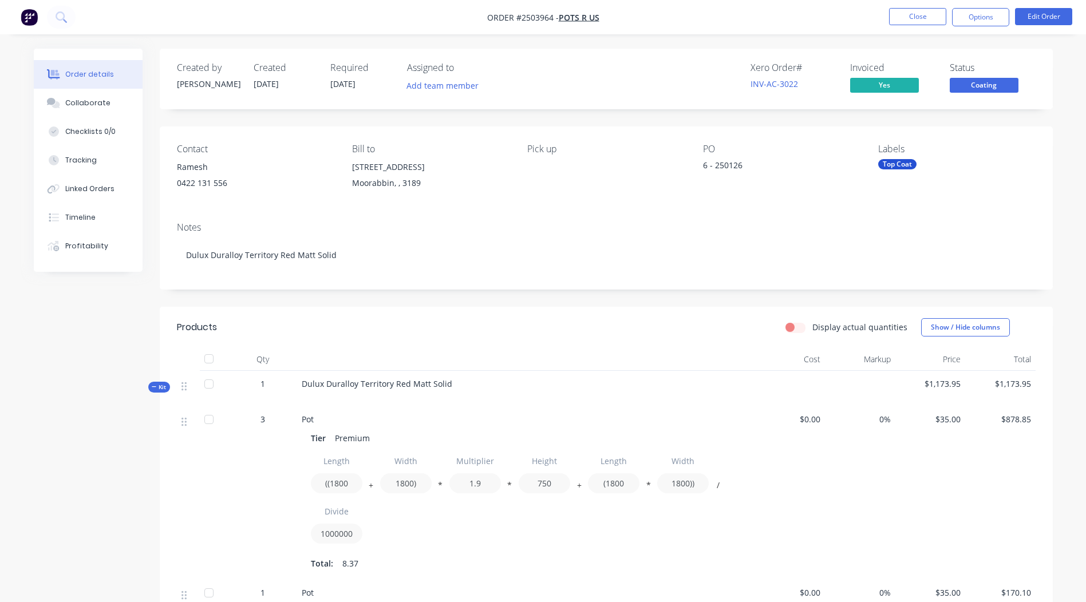
click at [976, 85] on span "Coating" at bounding box center [984, 85] width 69 height 14
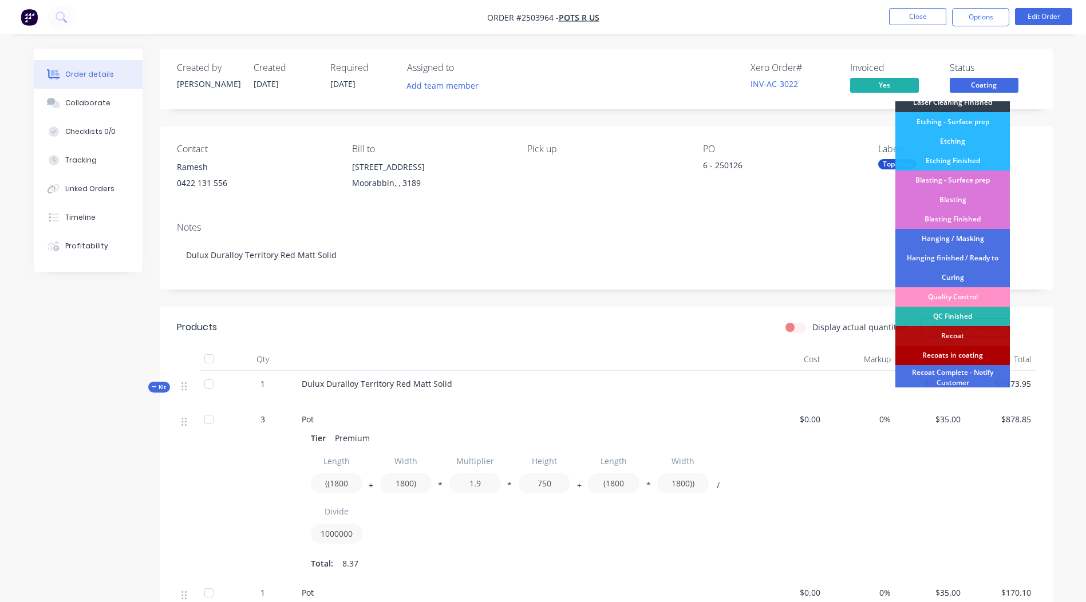
scroll to position [245, 0]
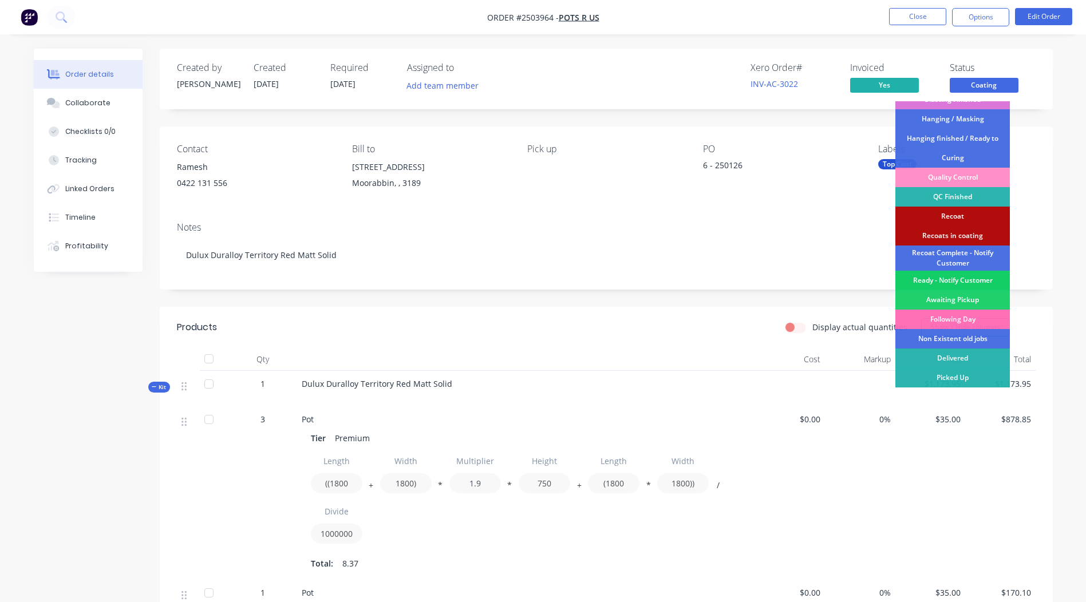
click at [954, 280] on div "Ready - Notify Customer" at bounding box center [952, 280] width 114 height 19
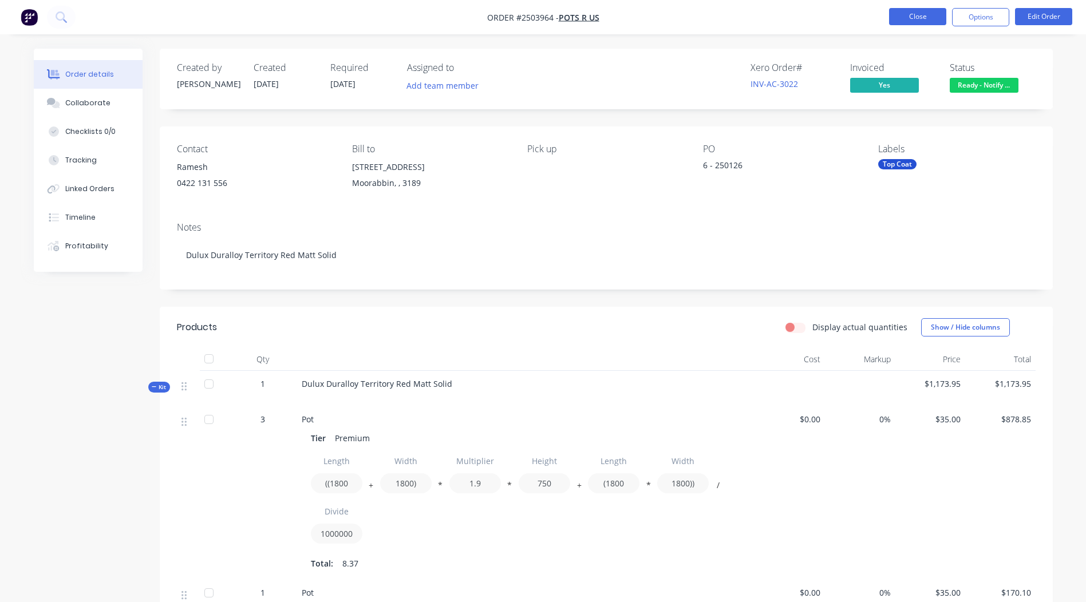
click at [912, 9] on button "Close" at bounding box center [917, 16] width 57 height 17
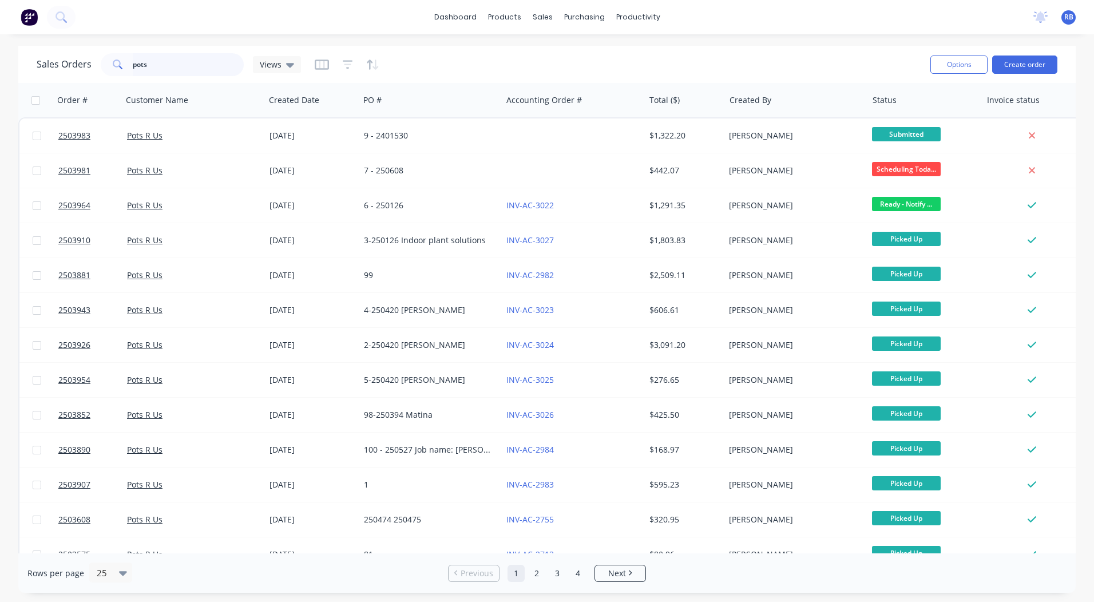
click at [0, 76] on html "dashboard products sales purchasing productivity dashboard products Product Cat…" at bounding box center [547, 301] width 1094 height 602
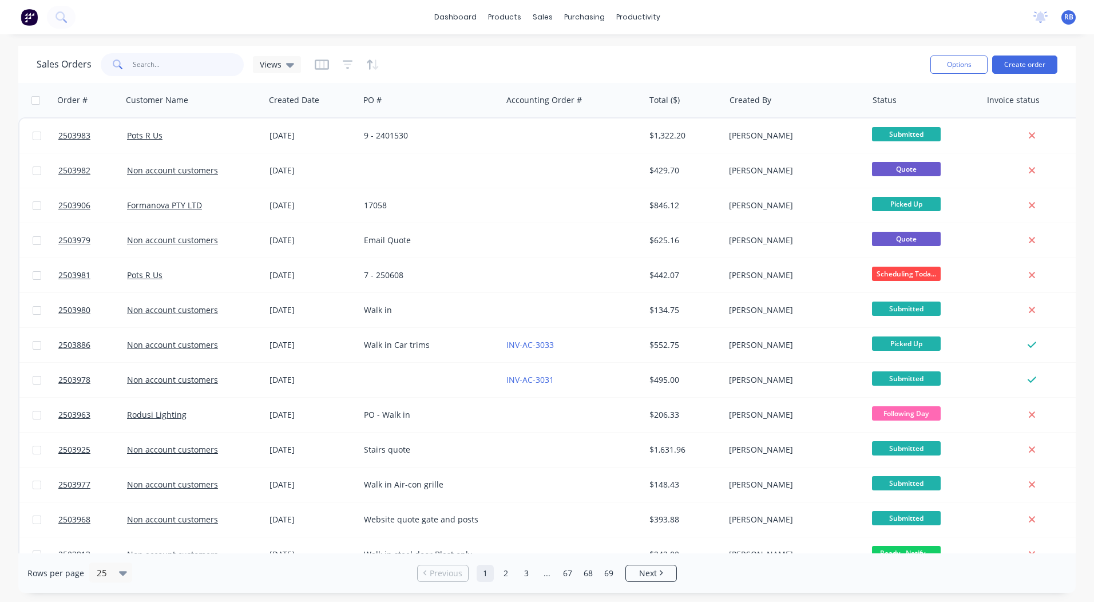
click at [170, 61] on input "text" at bounding box center [189, 64] width 112 height 23
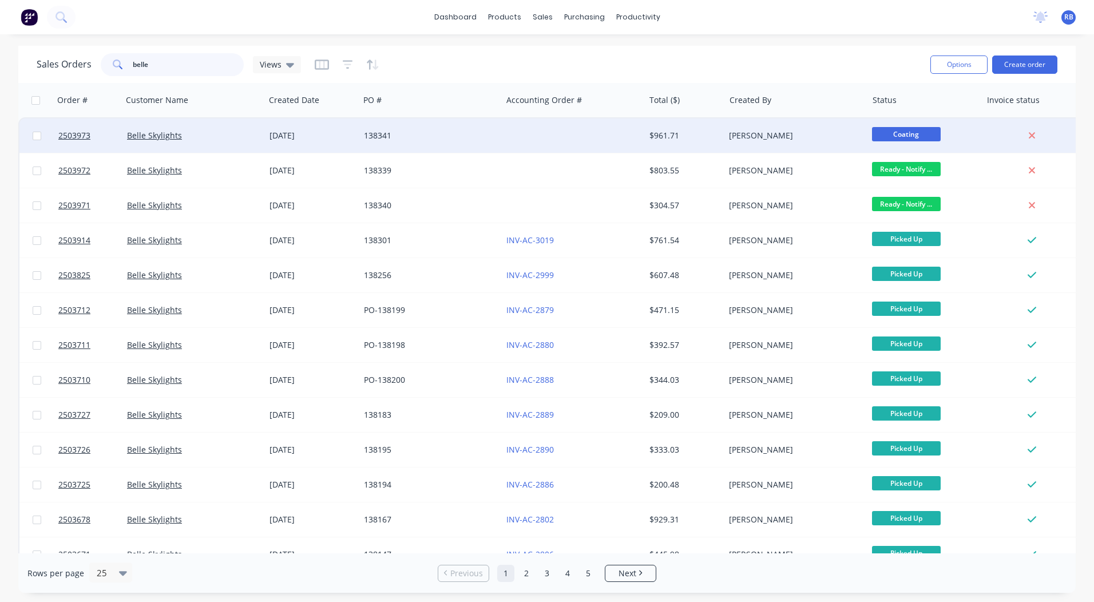
type input "belle"
click at [209, 136] on div "Belle Skylights" at bounding box center [190, 135] width 127 height 11
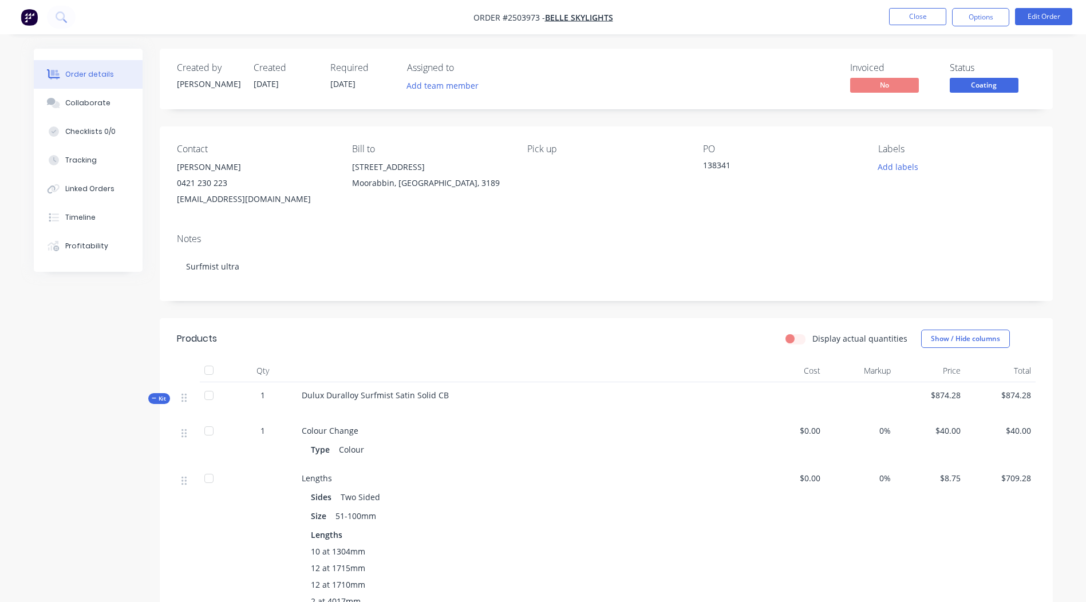
click at [982, 90] on span "Coating" at bounding box center [984, 85] width 69 height 14
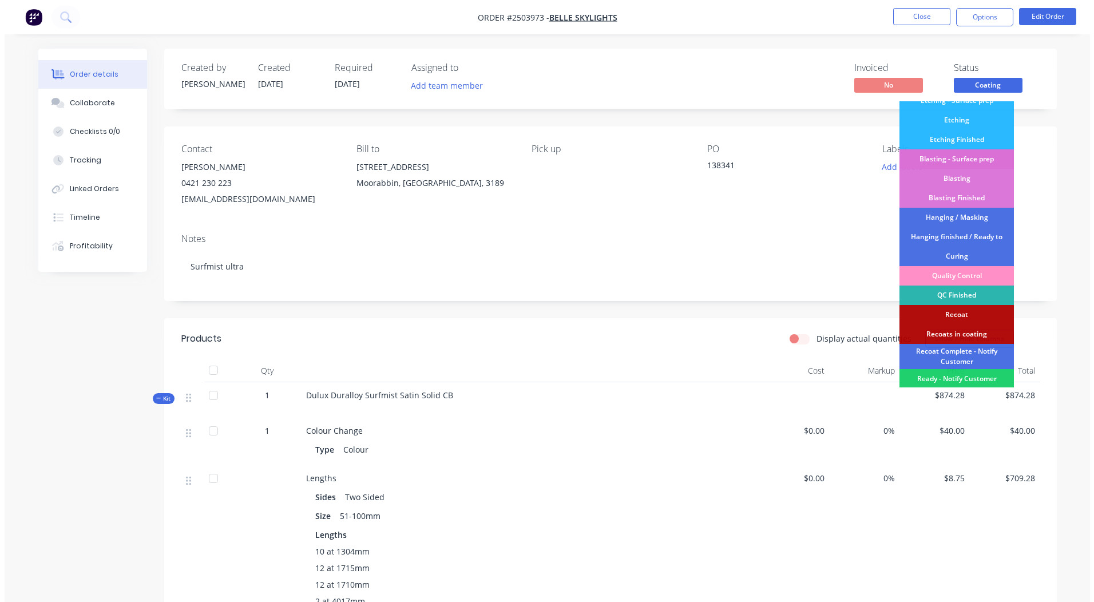
scroll to position [245, 0]
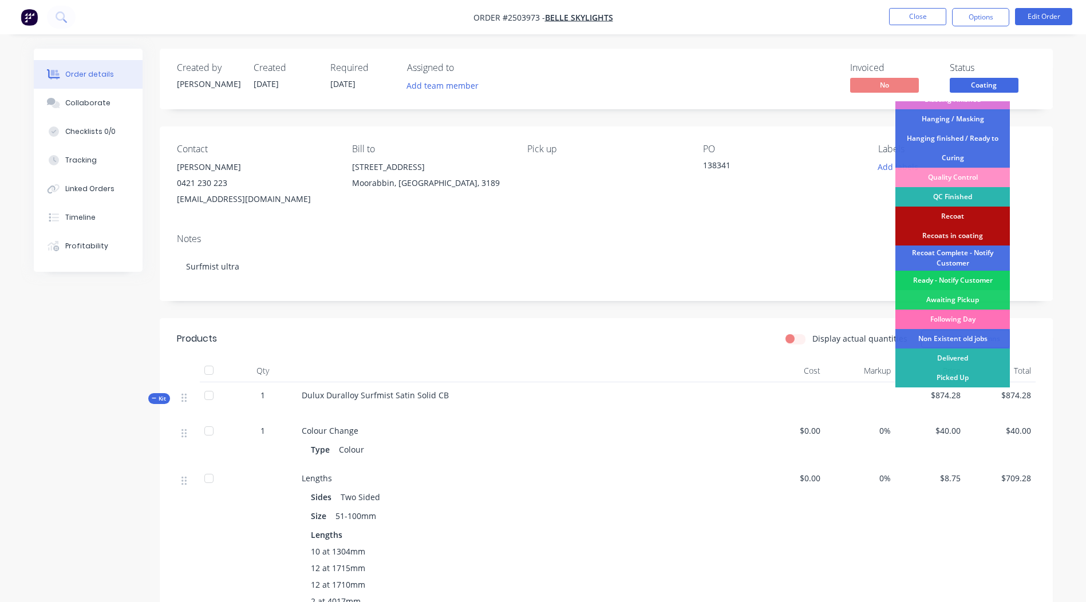
click at [954, 279] on div "Ready - Notify Customer" at bounding box center [952, 280] width 114 height 19
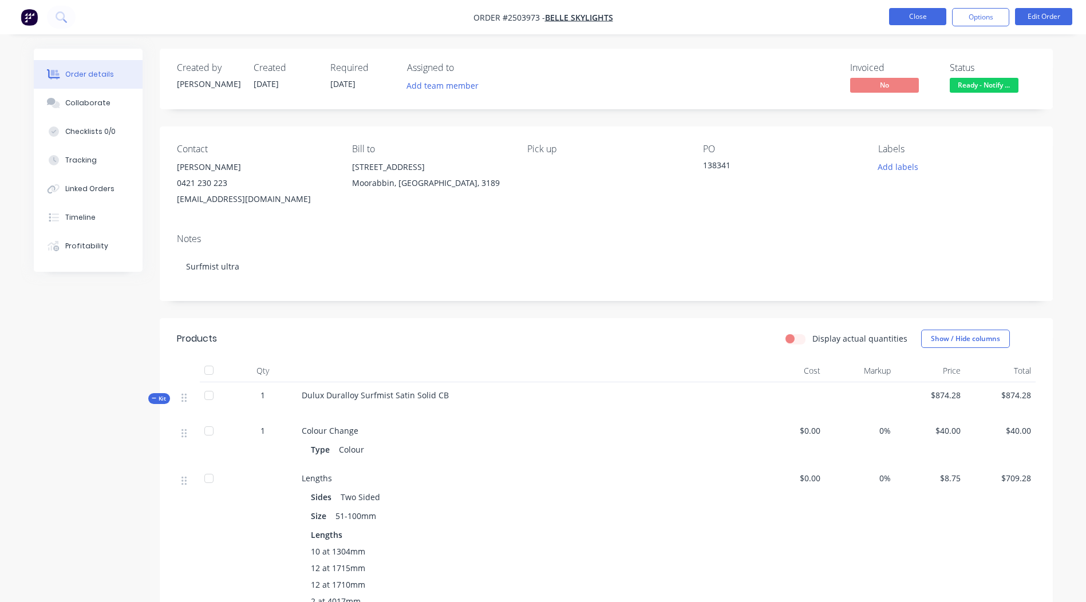
click at [932, 16] on button "Close" at bounding box center [917, 16] width 57 height 17
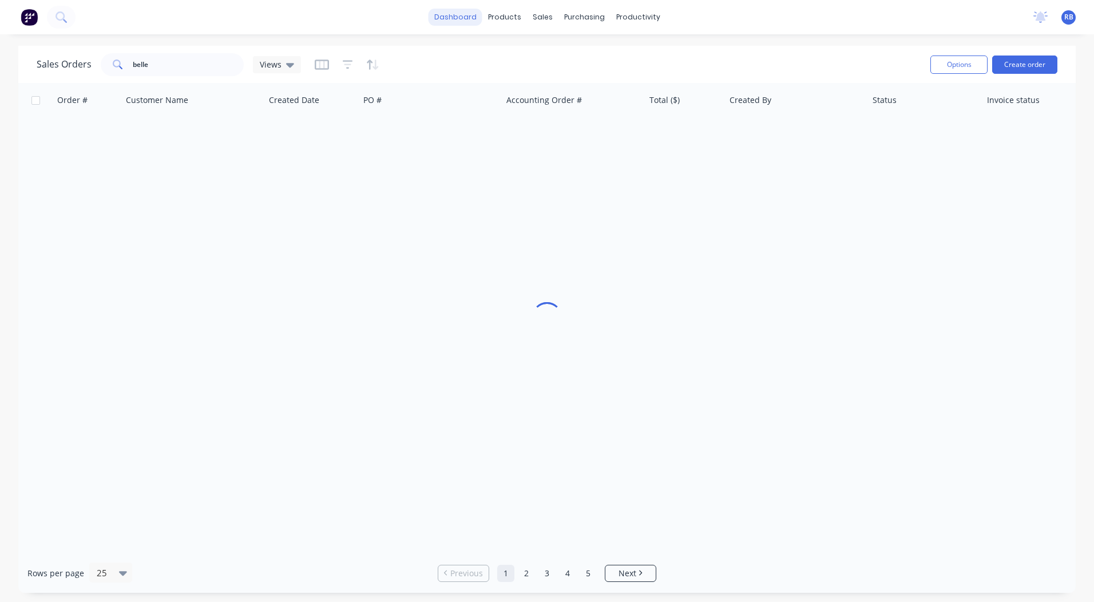
click at [453, 19] on link "dashboard" at bounding box center [456, 17] width 54 height 17
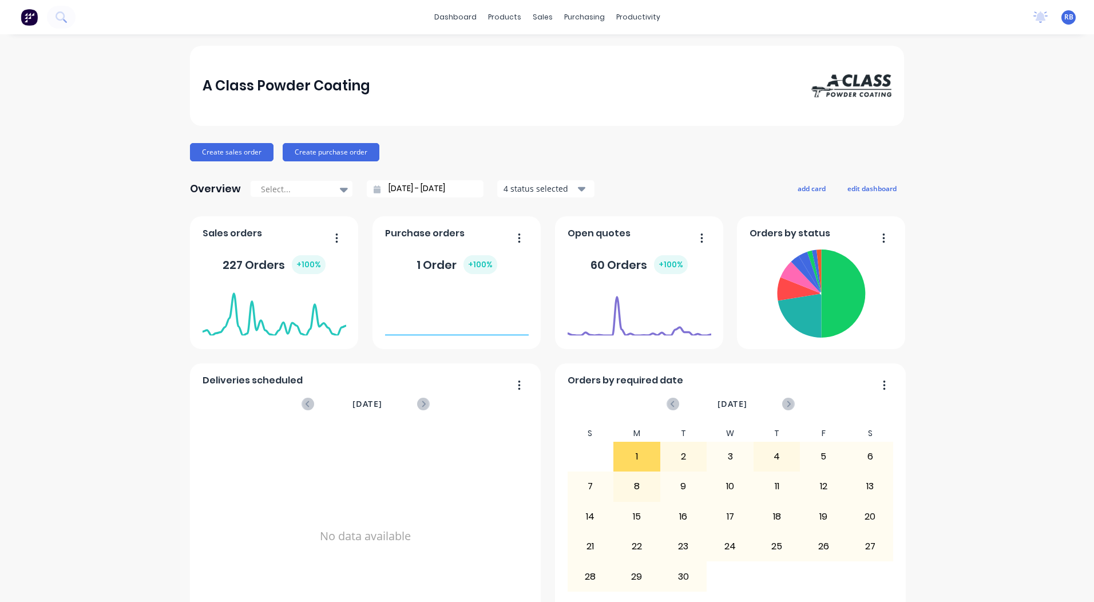
scroll to position [494, 0]
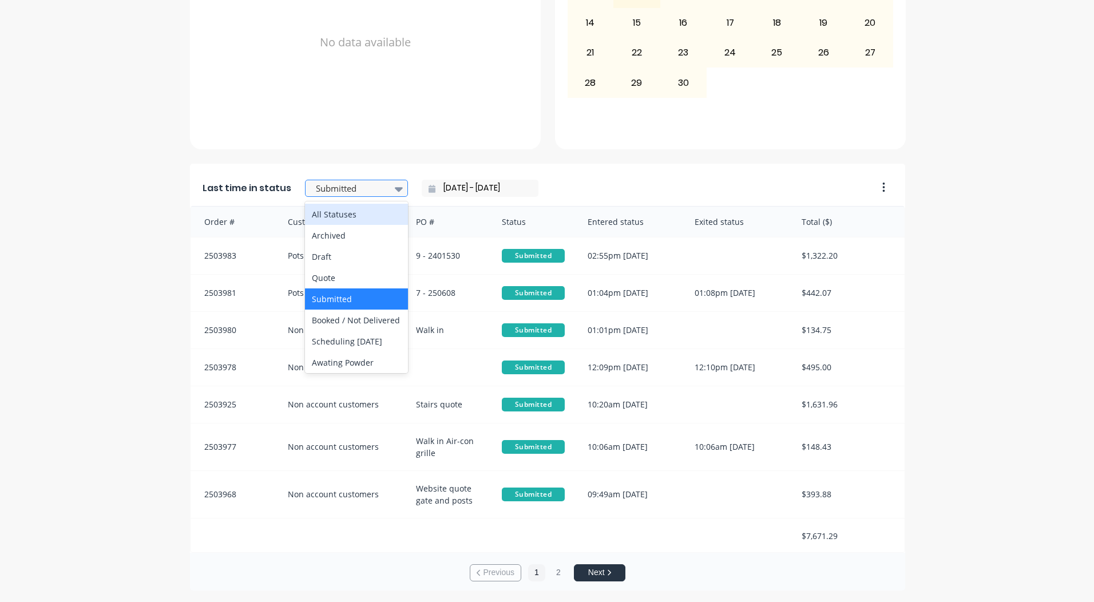
click at [329, 185] on div at bounding box center [351, 188] width 72 height 14
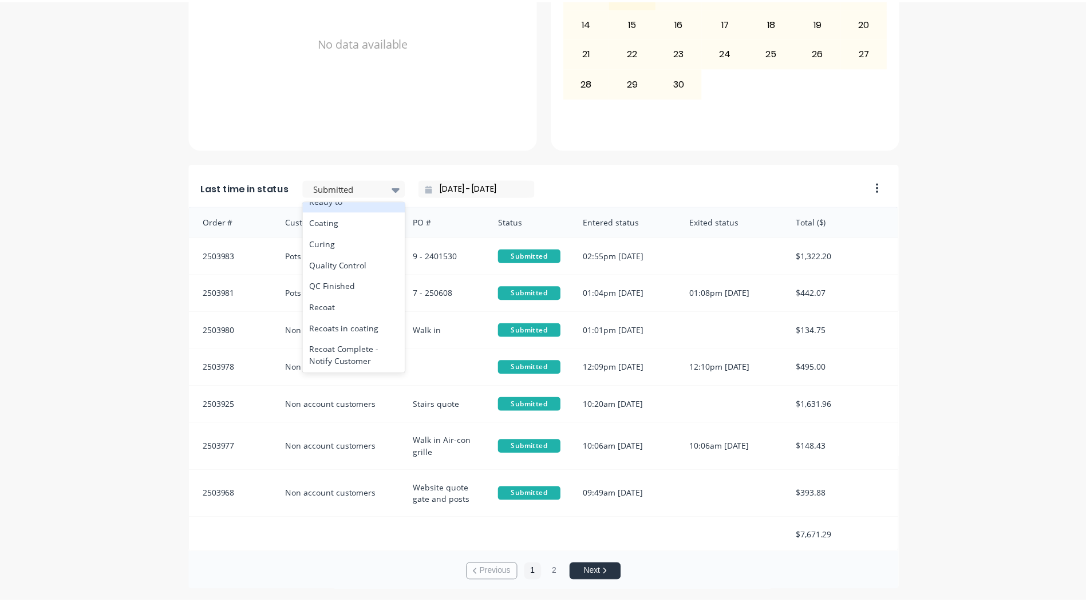
scroll to position [423, 0]
click at [330, 228] on div "Coating" at bounding box center [356, 217] width 103 height 21
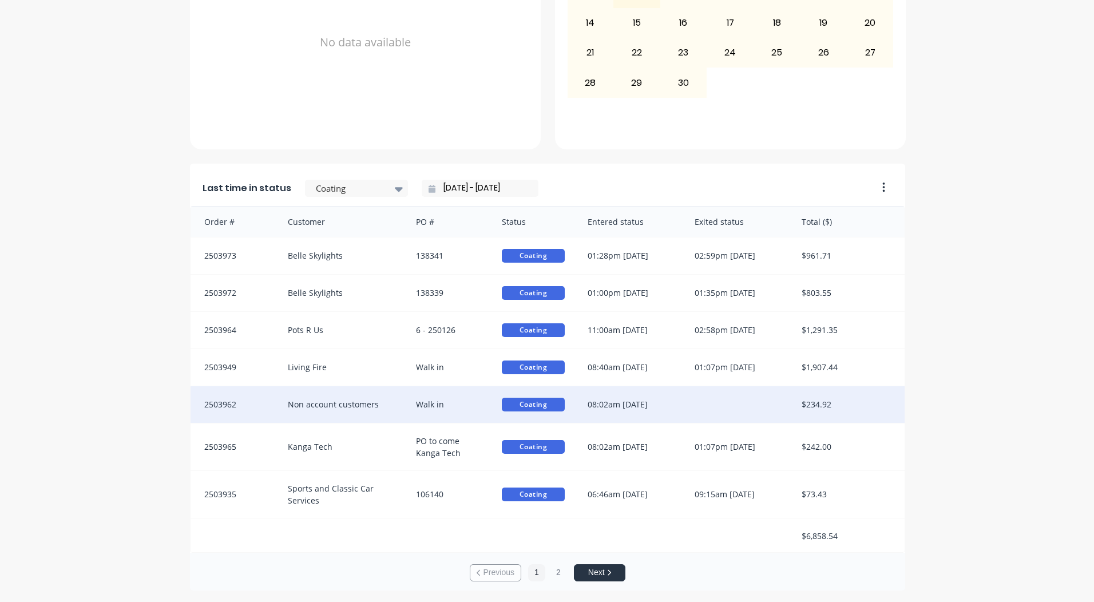
click at [628, 408] on div "08:02am [DATE]" at bounding box center [629, 404] width 107 height 37
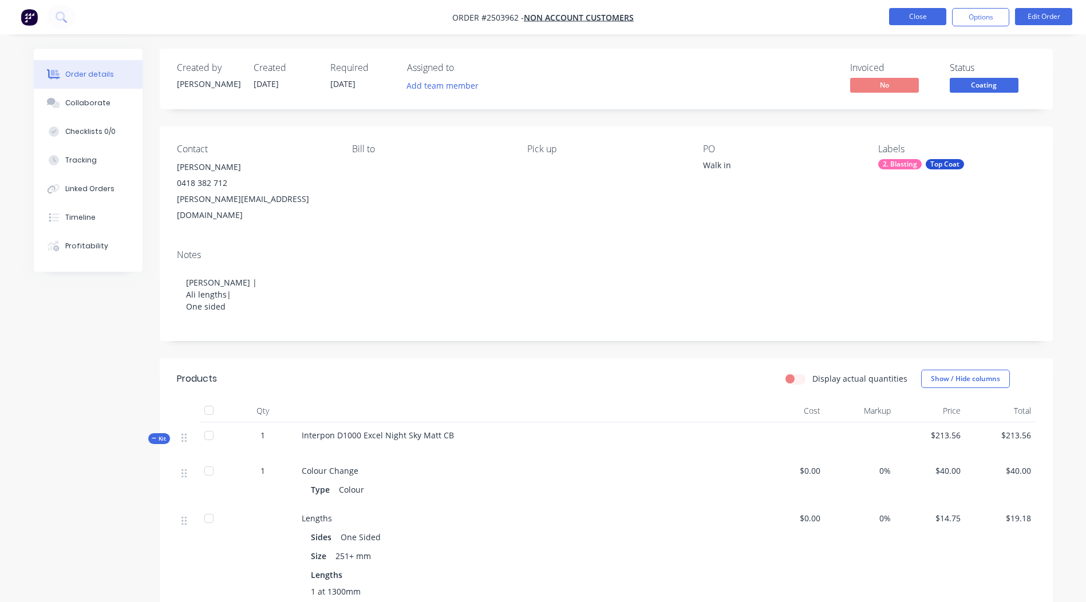
click at [912, 20] on button "Close" at bounding box center [917, 16] width 57 height 17
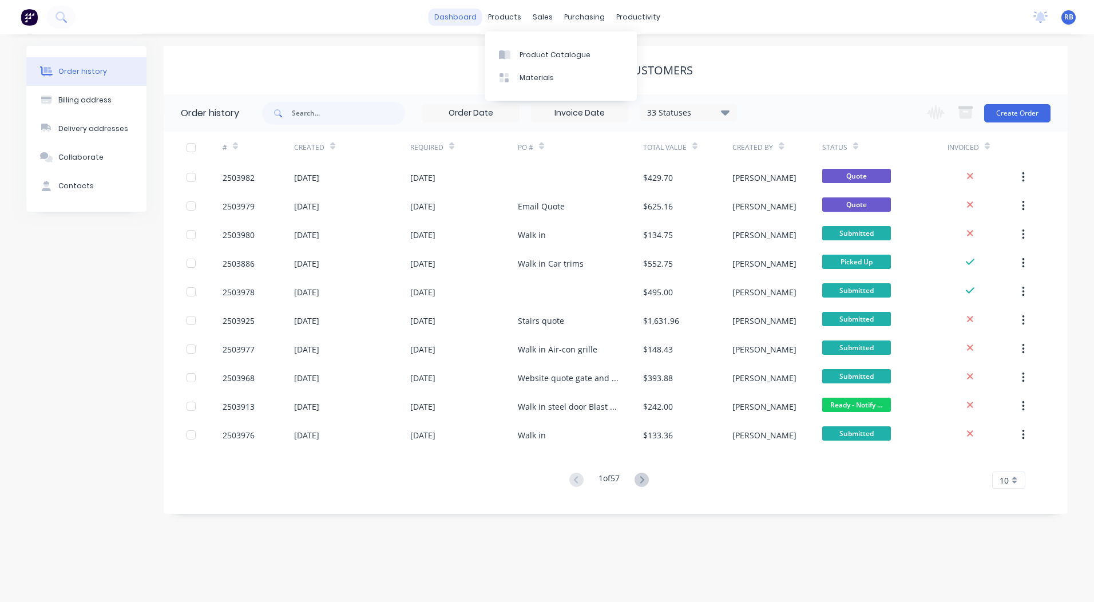
click at [469, 23] on link "dashboard" at bounding box center [456, 17] width 54 height 17
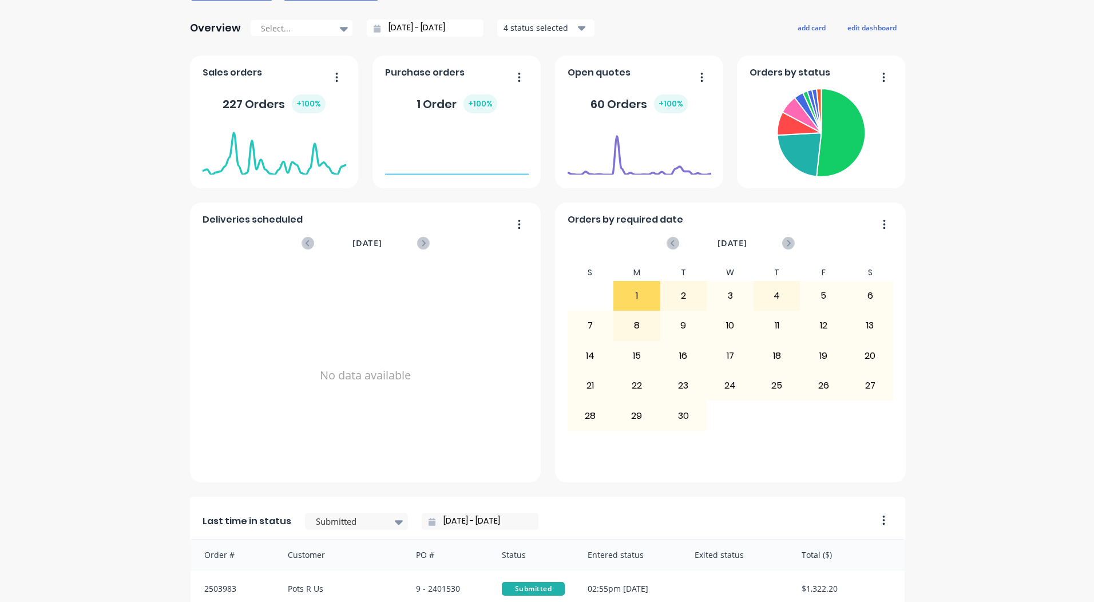
scroll to position [229, 0]
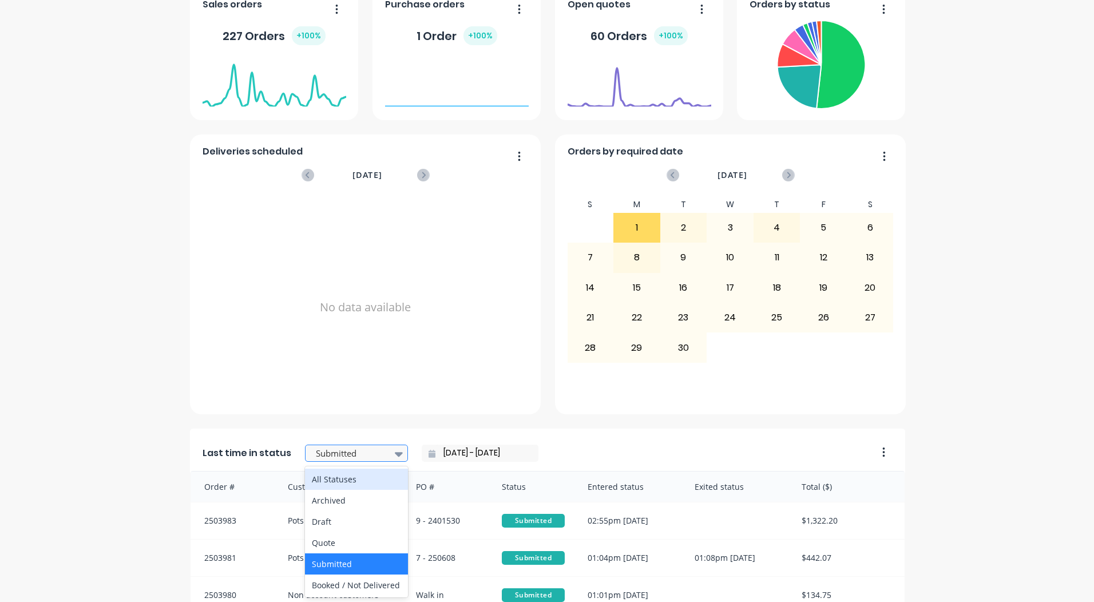
click at [346, 455] on div at bounding box center [351, 453] width 72 height 14
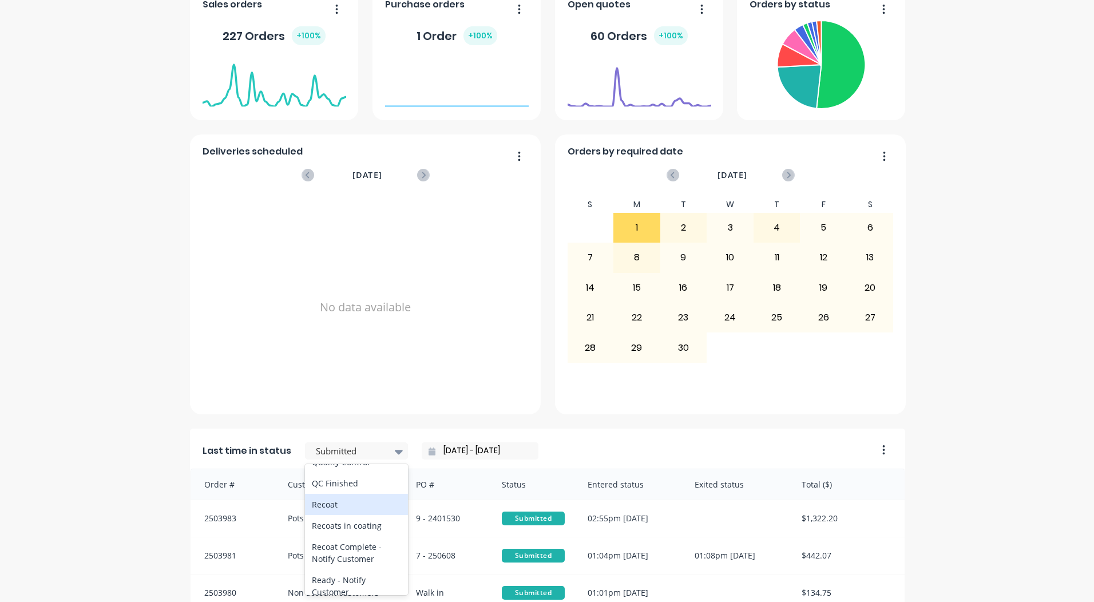
scroll to position [464, 0]
click at [327, 450] on div "Coating" at bounding box center [356, 439] width 103 height 21
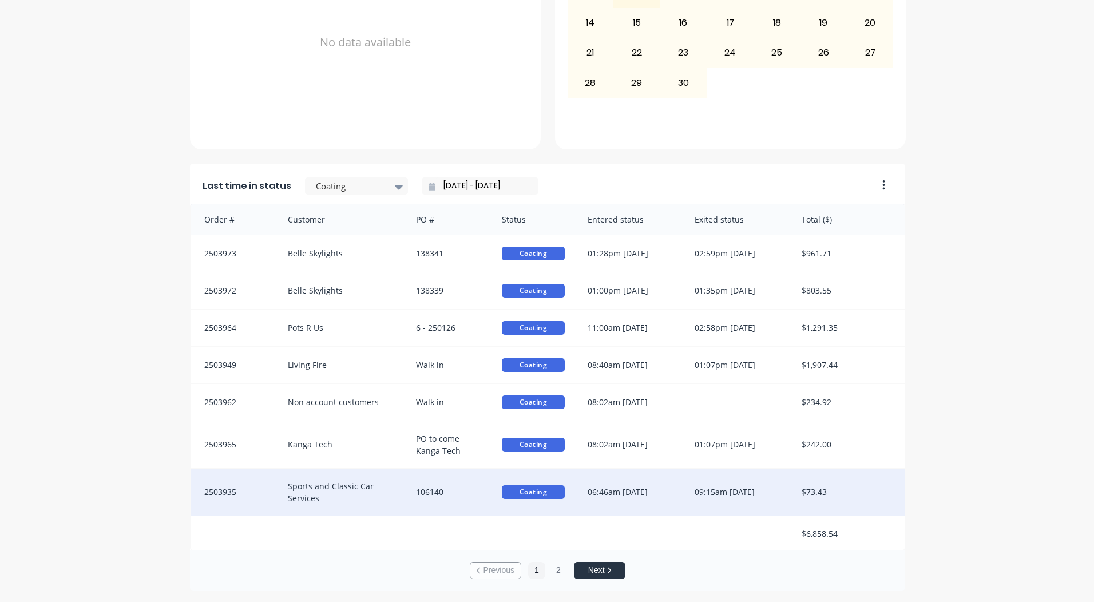
scroll to position [1, 0]
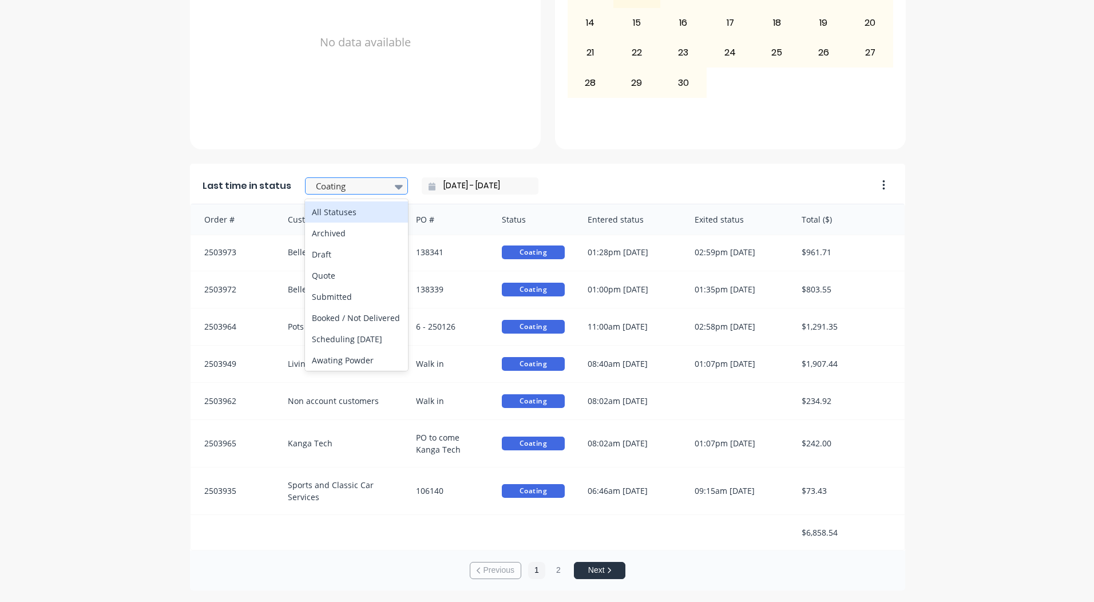
click at [374, 188] on div at bounding box center [351, 186] width 72 height 14
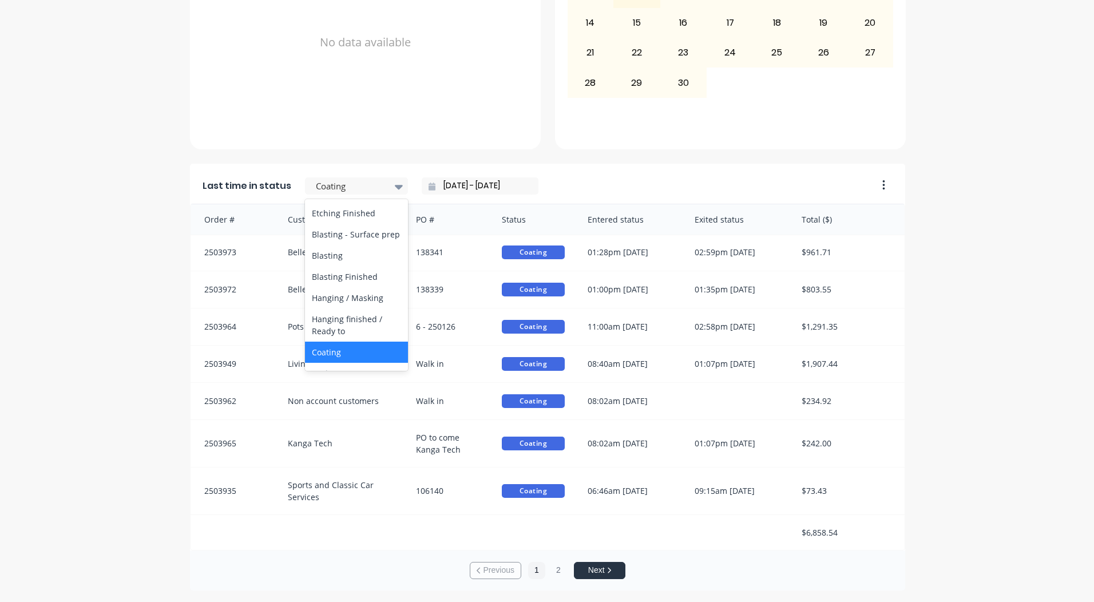
scroll to position [572, 0]
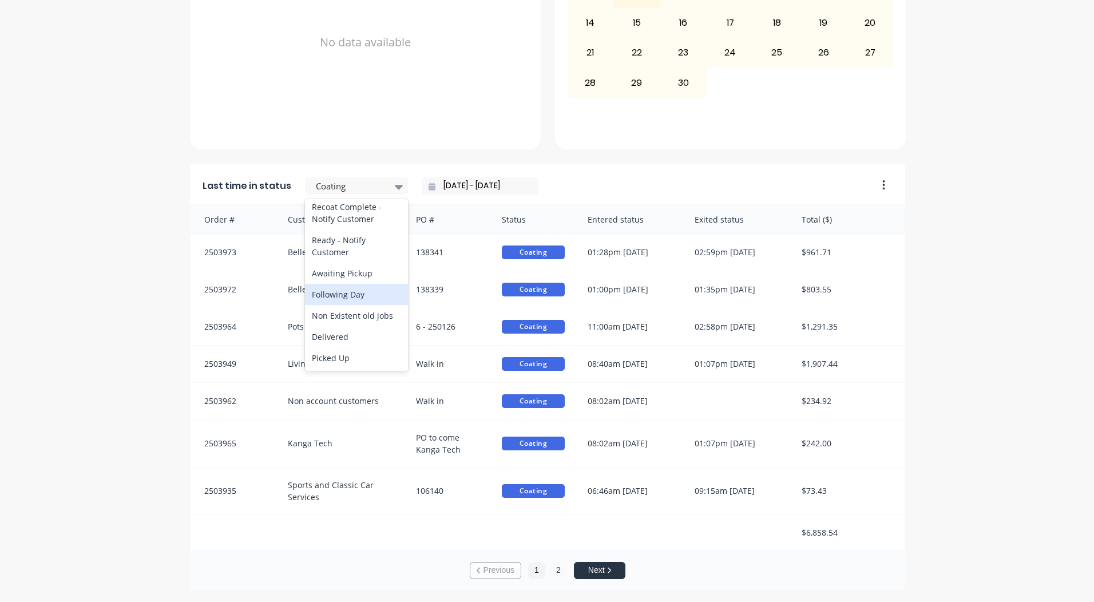
click at [555, 574] on button "2" at bounding box center [558, 570] width 17 height 17
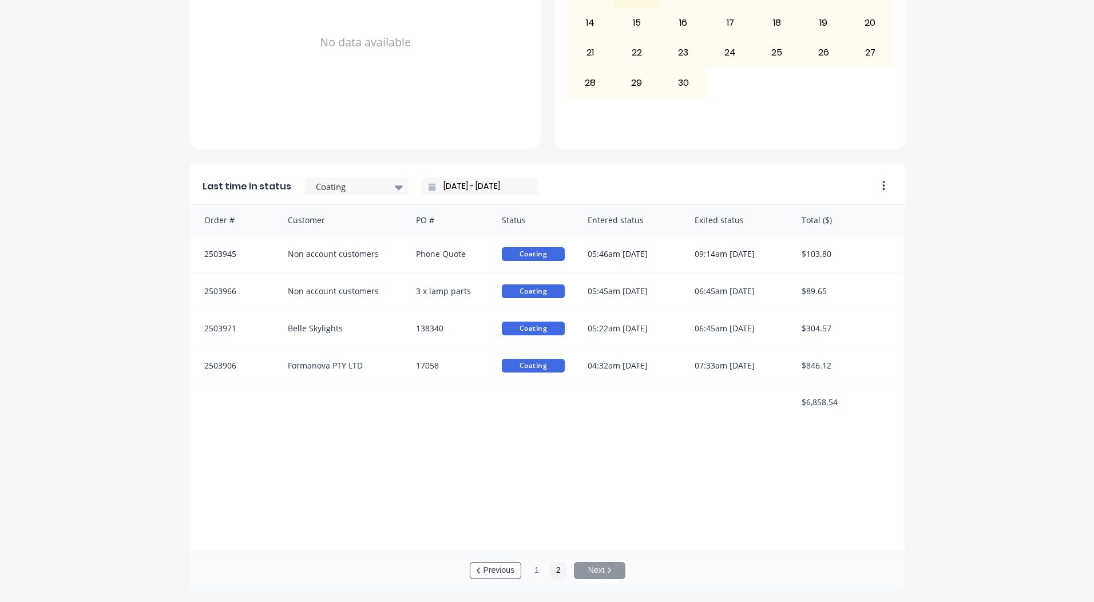
scroll to position [2, 0]
click at [372, 189] on div at bounding box center [351, 187] width 72 height 14
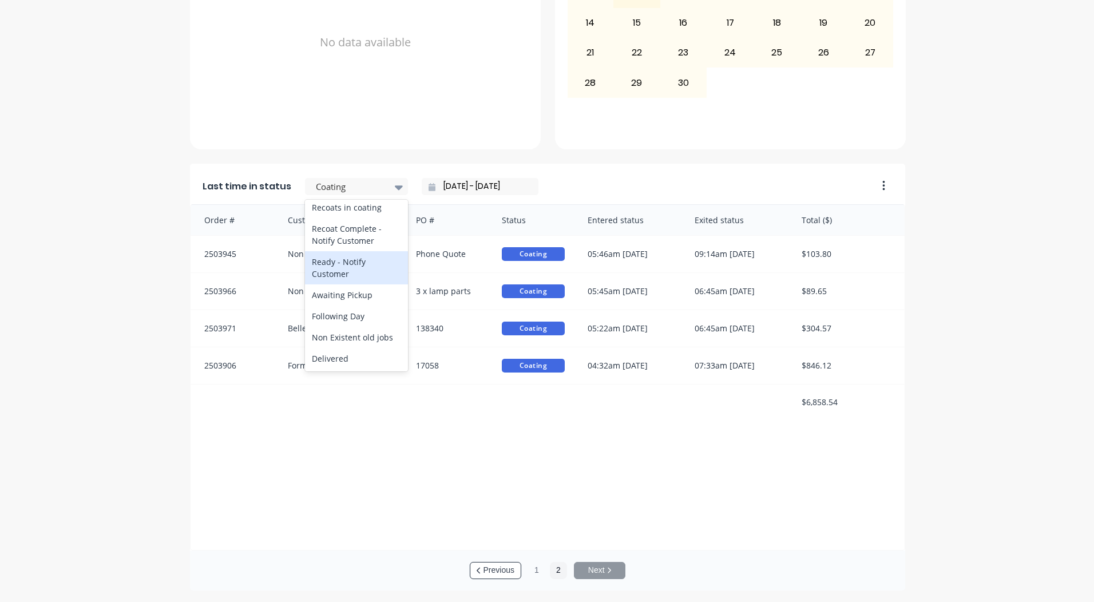
click at [337, 284] on div "Ready - Notify Customer" at bounding box center [356, 267] width 103 height 33
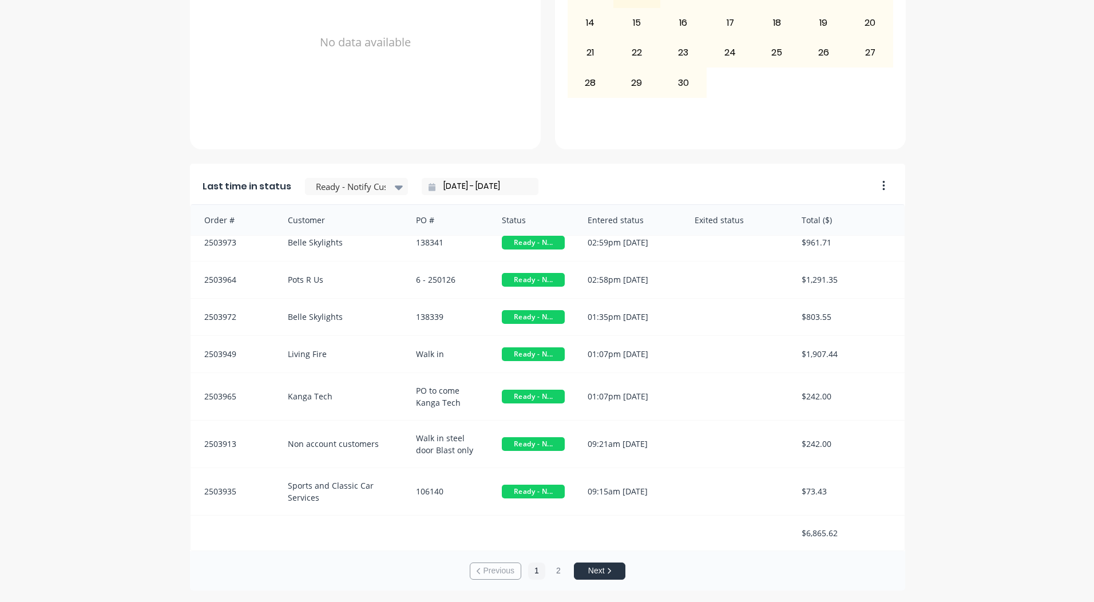
scroll to position [0, 0]
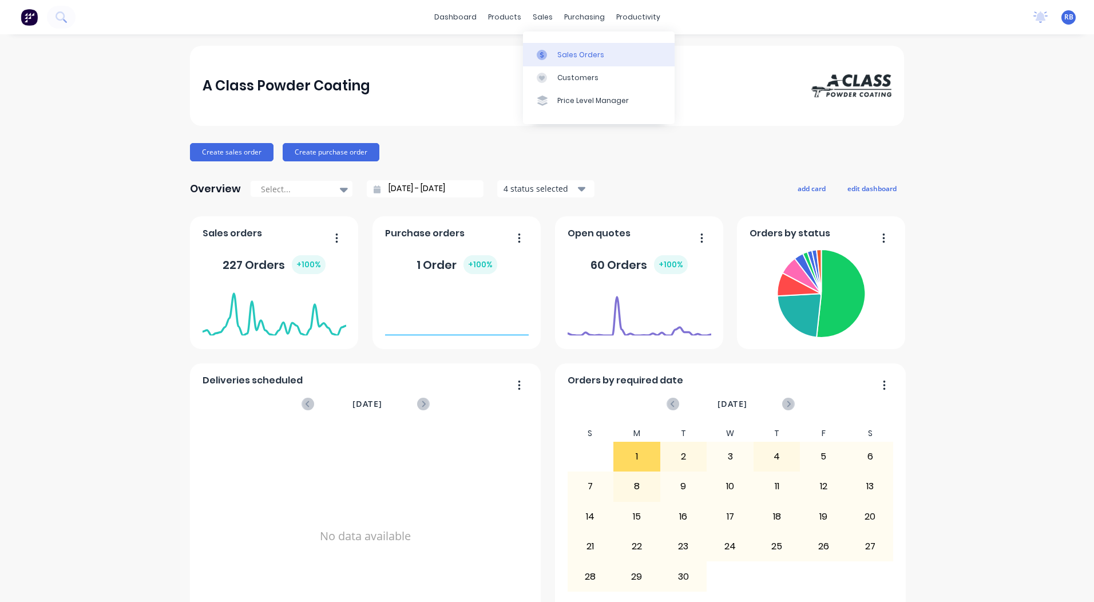
click at [583, 58] on div "Sales Orders" at bounding box center [580, 55] width 47 height 10
